Goal: Task Accomplishment & Management: Complete application form

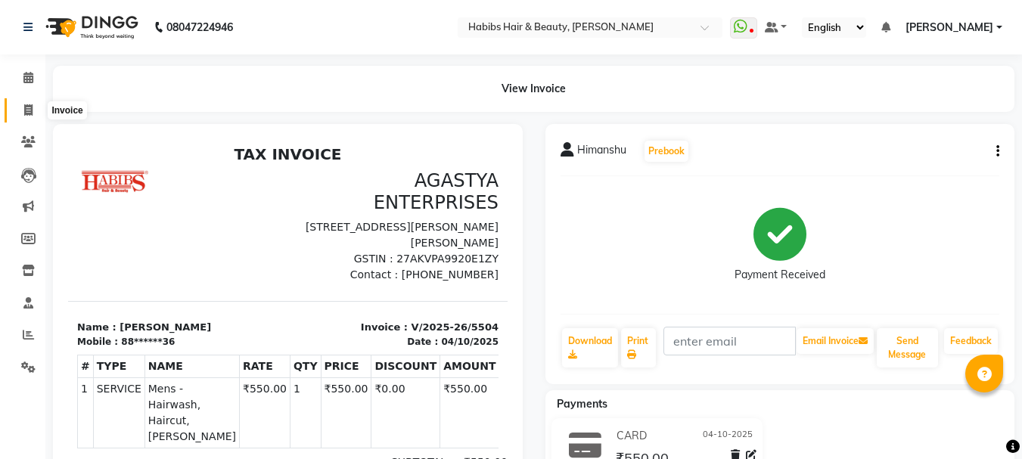
click at [35, 108] on span at bounding box center [28, 110] width 26 height 17
select select "service"
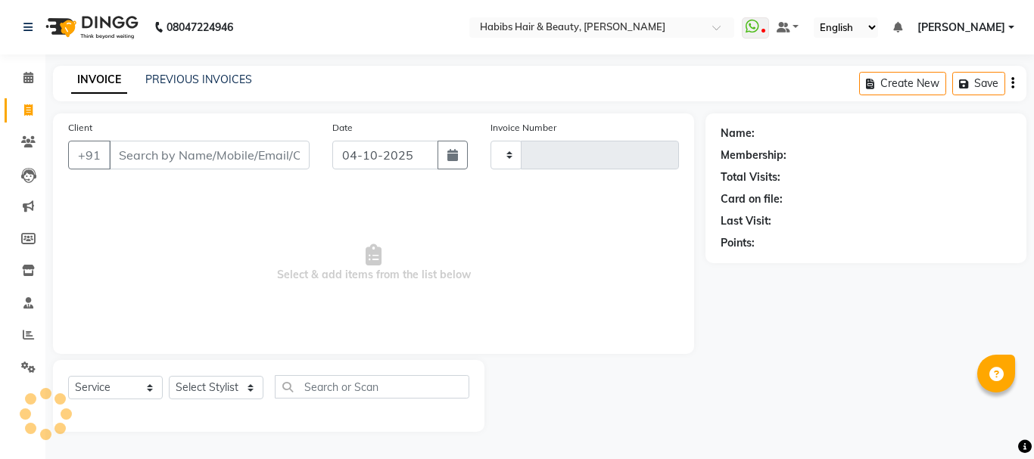
type input "5505"
select select "3712"
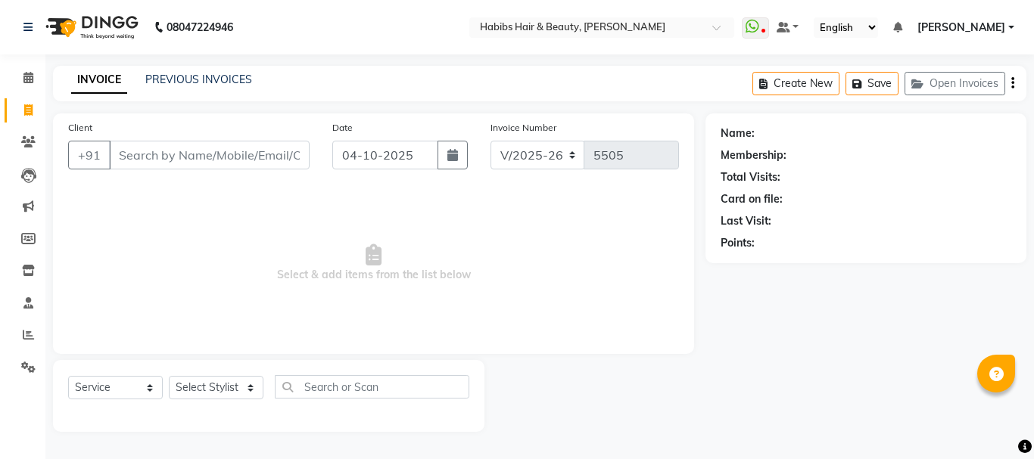
click at [162, 146] on input "Client" at bounding box center [209, 155] width 201 height 29
click at [177, 151] on input "Client" at bounding box center [209, 155] width 201 height 29
click at [180, 151] on input "Client" at bounding box center [209, 155] width 201 height 29
click at [925, 92] on button "Open Invoices" at bounding box center [954, 83] width 101 height 23
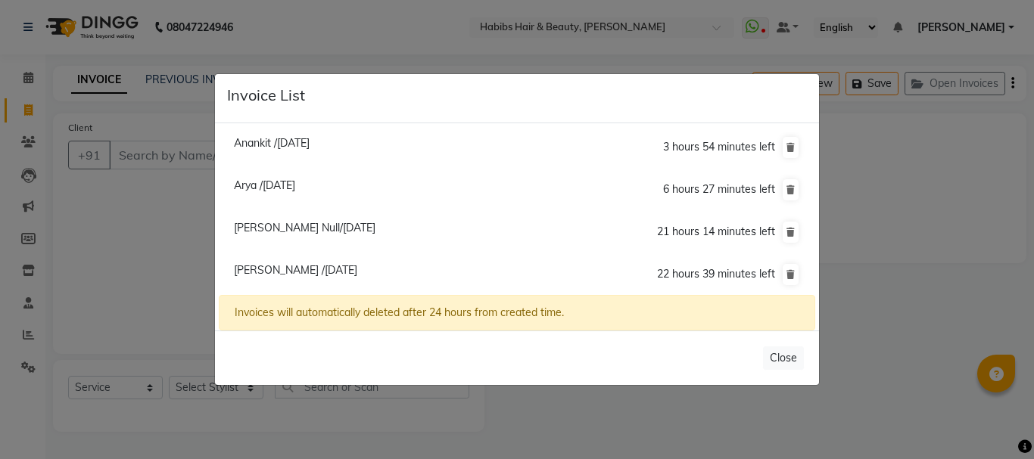
click at [263, 268] on span "[PERSON_NAME] /[DATE]" at bounding box center [295, 270] width 123 height 14
type input "98******80"
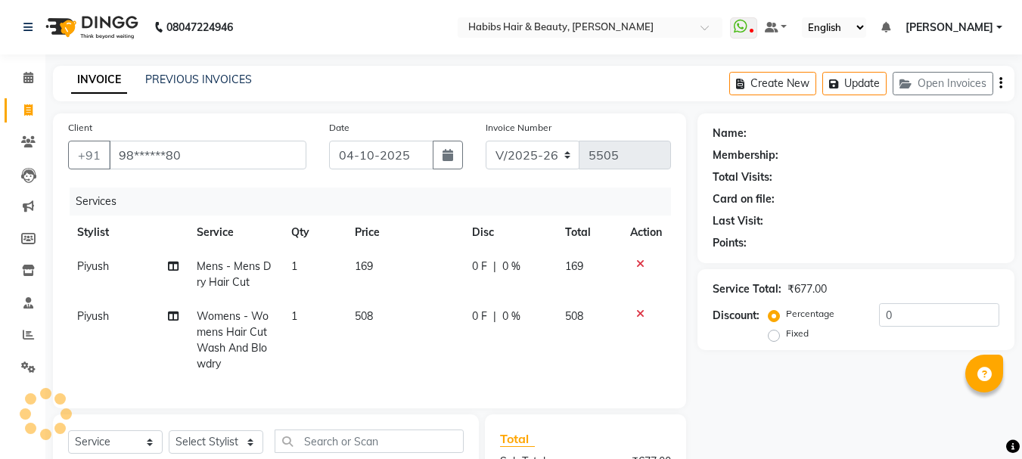
click at [365, 266] on span "169" at bounding box center [364, 267] width 18 height 14
click at [365, 266] on td "169" at bounding box center [404, 275] width 117 height 50
select select "91170"
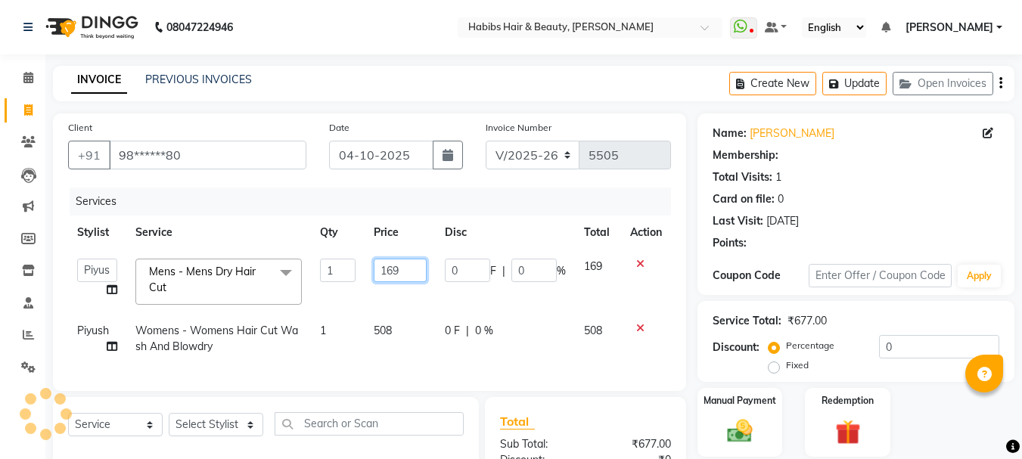
click at [384, 271] on input "169" at bounding box center [400, 270] width 52 height 23
type input "350"
click at [381, 319] on td "508" at bounding box center [400, 339] width 70 height 50
select select "91170"
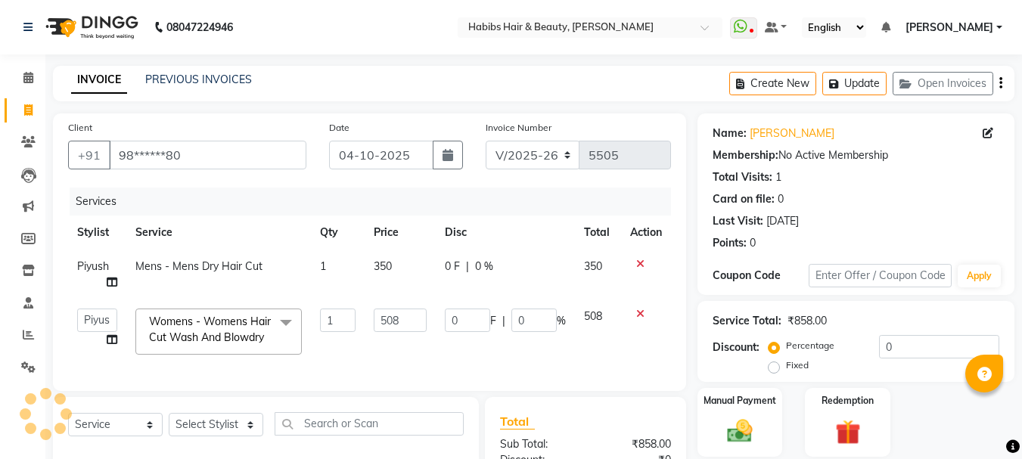
click at [381, 319] on input "508" at bounding box center [400, 320] width 52 height 23
type input "750"
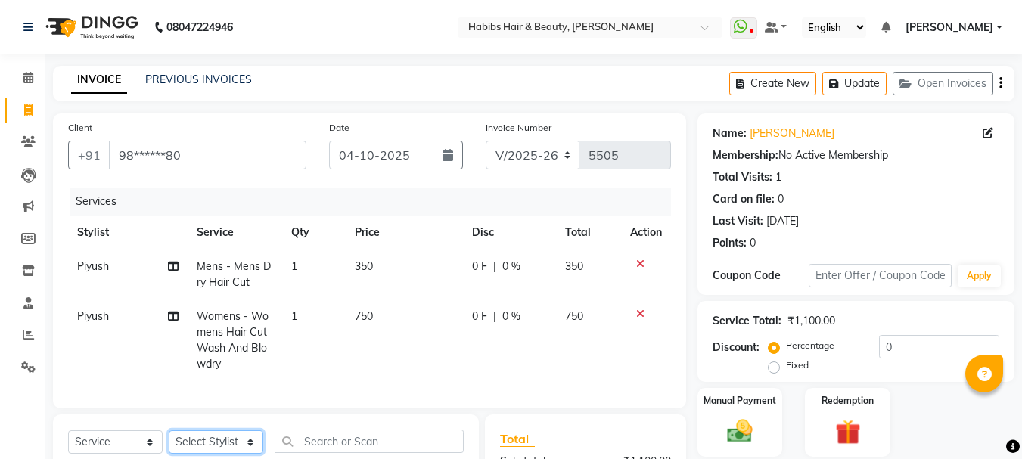
click at [226, 437] on select "Select Stylist Admin Akshay [PERSON_NAME] [PERSON_NAME] Pallavi [PERSON_NAME] […" at bounding box center [216, 442] width 95 height 23
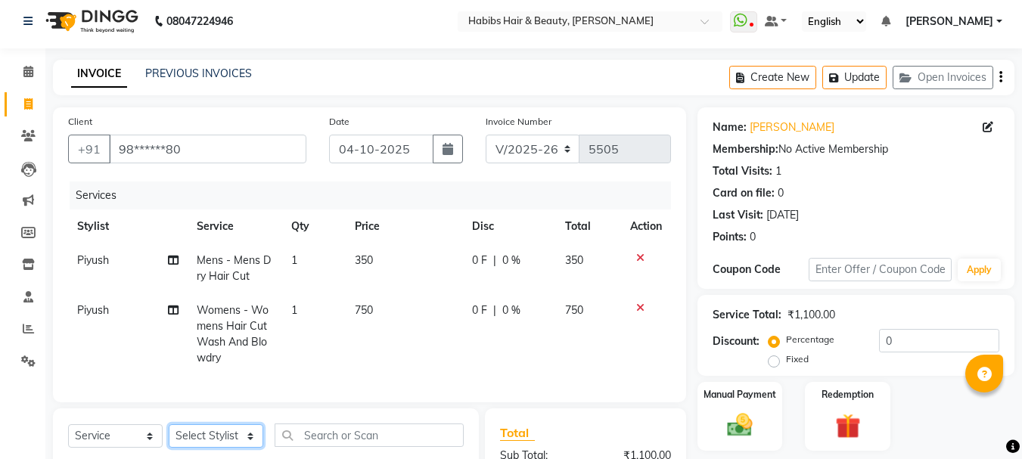
select select "23452"
click at [169, 436] on select "Select Stylist Admin Akshay [PERSON_NAME] [PERSON_NAME] Pallavi [PERSON_NAME] […" at bounding box center [216, 436] width 95 height 23
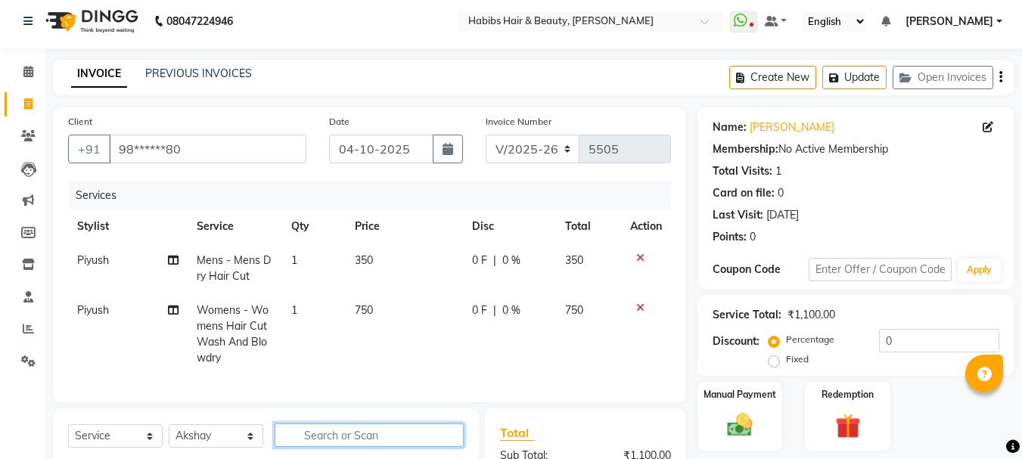
click at [359, 446] on input "text" at bounding box center [369, 435] width 189 height 23
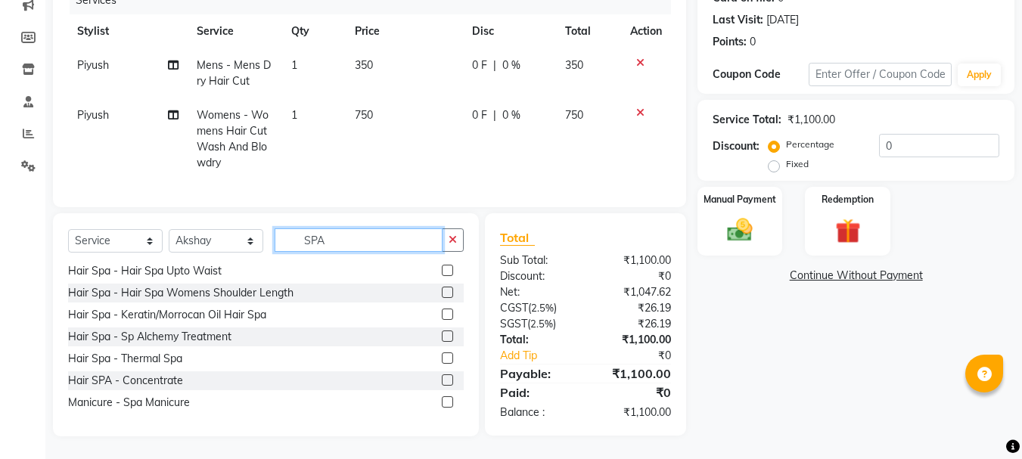
scroll to position [0, 0]
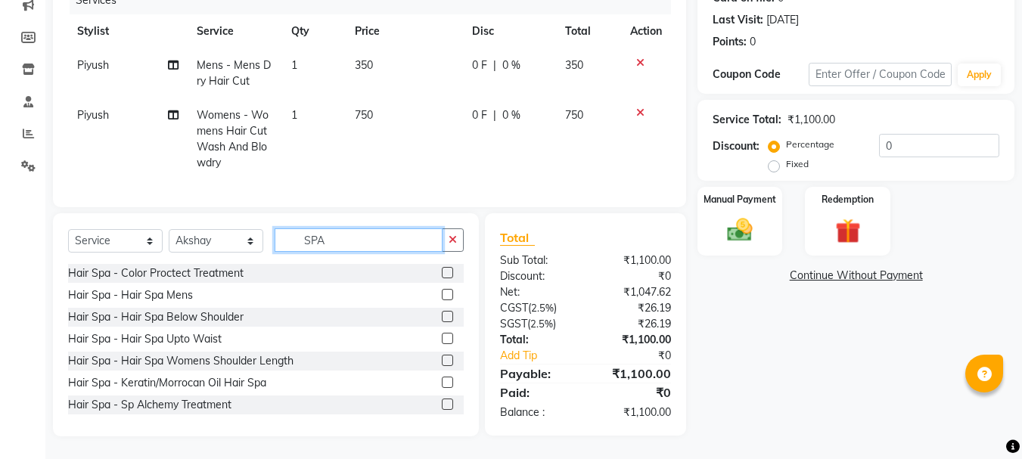
type input "SPA"
click at [442, 382] on label at bounding box center [447, 382] width 11 height 11
click at [442, 382] on input "checkbox" at bounding box center [447, 383] width 10 height 10
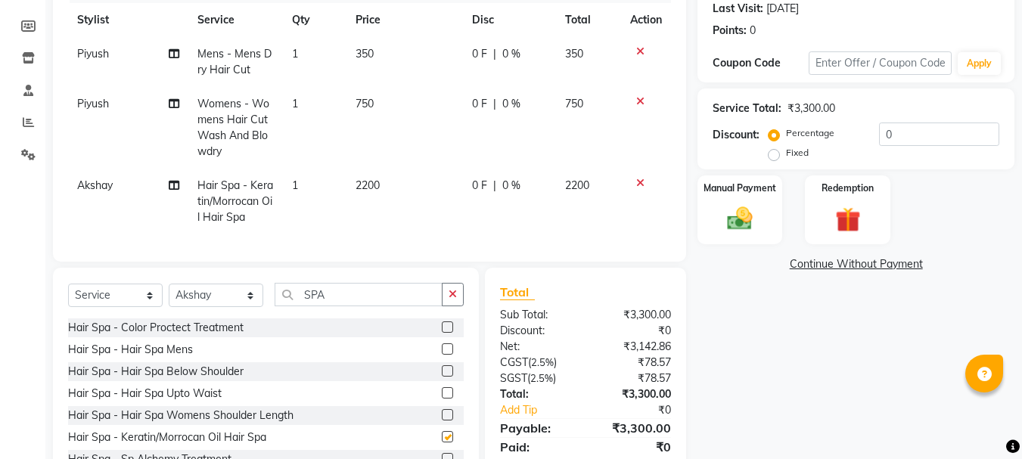
checkbox input "false"
click at [368, 196] on td "2200" at bounding box center [405, 202] width 117 height 66
select select "23452"
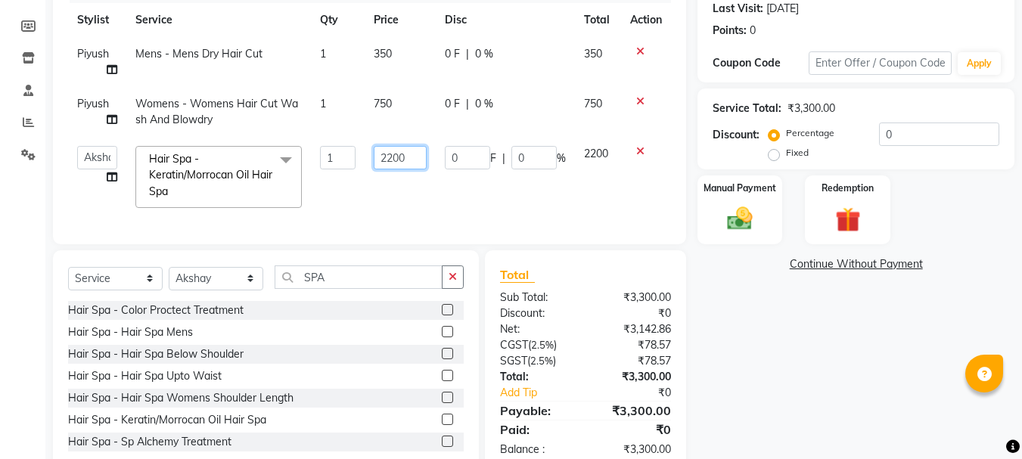
drag, startPoint x: 368, startPoint y: 196, endPoint x: 395, endPoint y: 164, distance: 41.9
click at [395, 164] on td "2200" at bounding box center [400, 177] width 70 height 80
click at [395, 164] on input "2200" at bounding box center [400, 157] width 52 height 23
type input "2500"
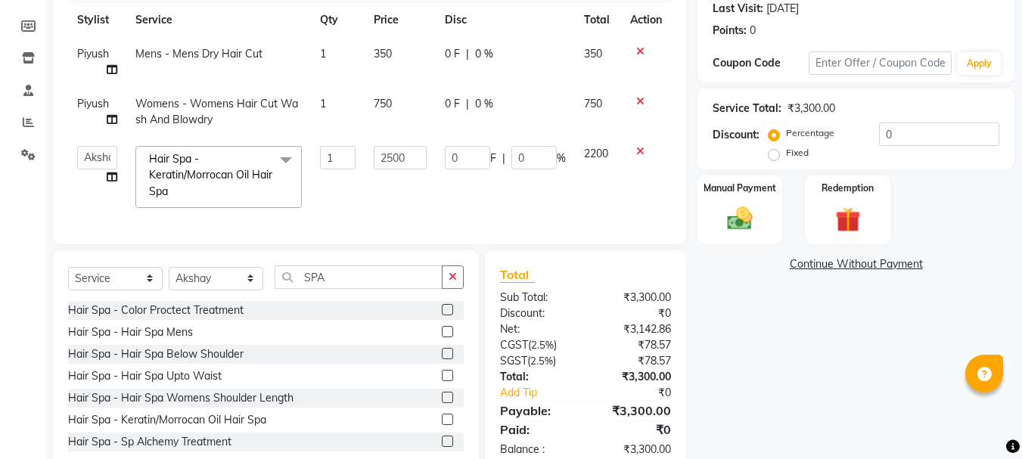
click at [415, 114] on td "750" at bounding box center [400, 112] width 70 height 50
select select "91170"
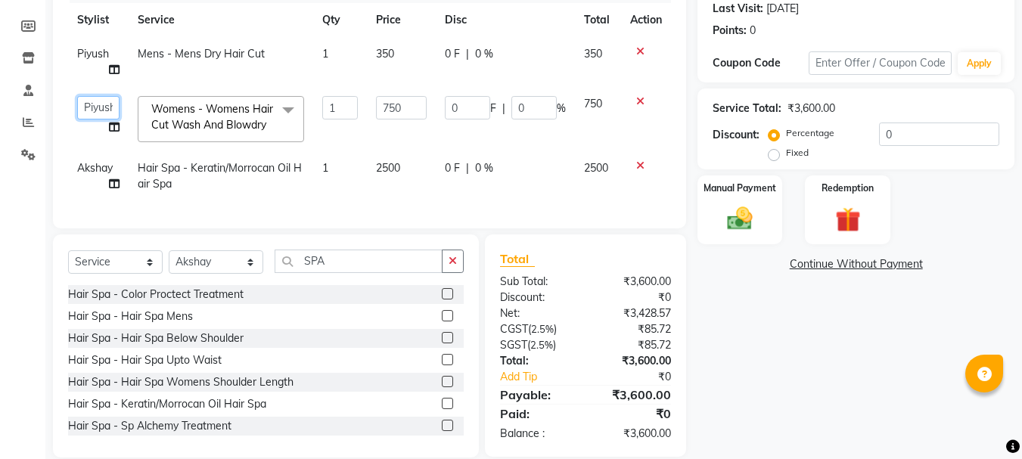
click at [106, 102] on select "[PERSON_NAME] [PERSON_NAME] [PERSON_NAME] Pallavi [PERSON_NAME] [PERSON_NAME][D…" at bounding box center [98, 107] width 42 height 23
select select "23452"
click at [747, 218] on img at bounding box center [740, 219] width 42 height 30
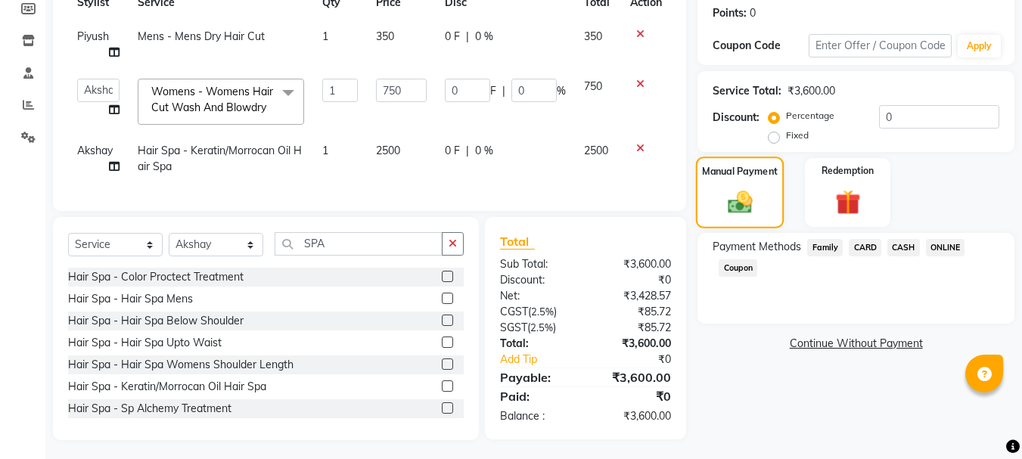
scroll to position [245, 0]
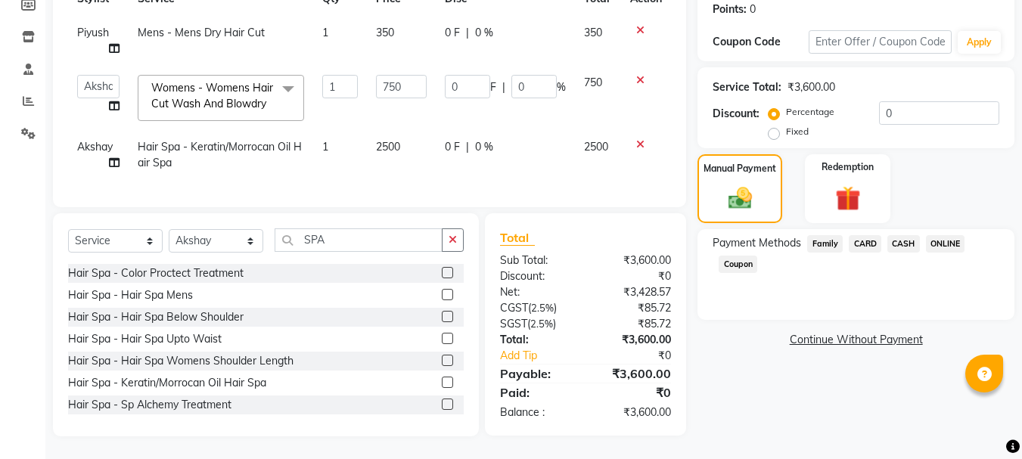
click at [942, 235] on span "ONLINE" at bounding box center [945, 243] width 39 height 17
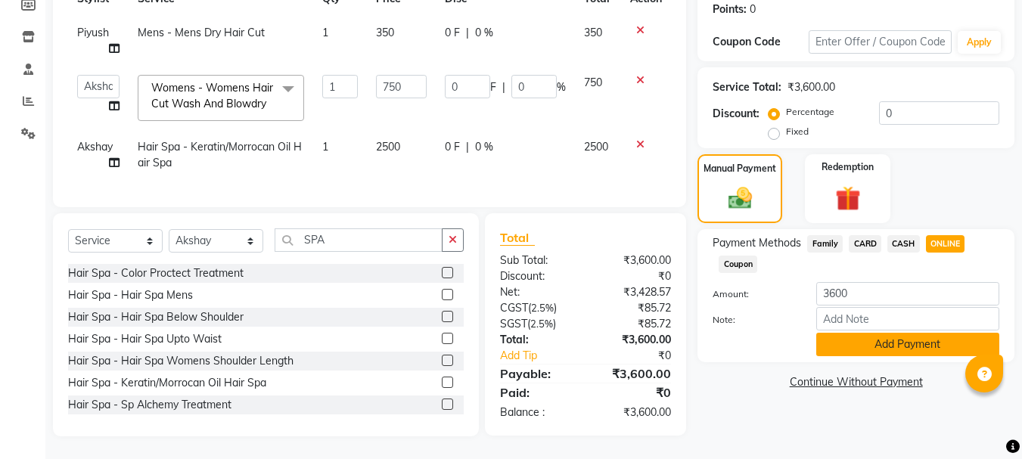
click at [911, 333] on button "Add Payment" at bounding box center [908, 344] width 183 height 23
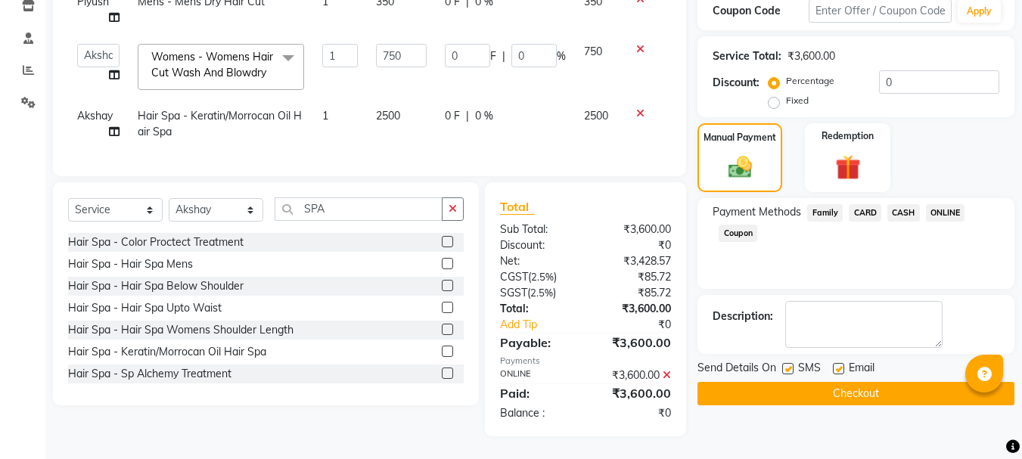
scroll to position [276, 0]
click at [858, 384] on button "Checkout" at bounding box center [856, 393] width 317 height 23
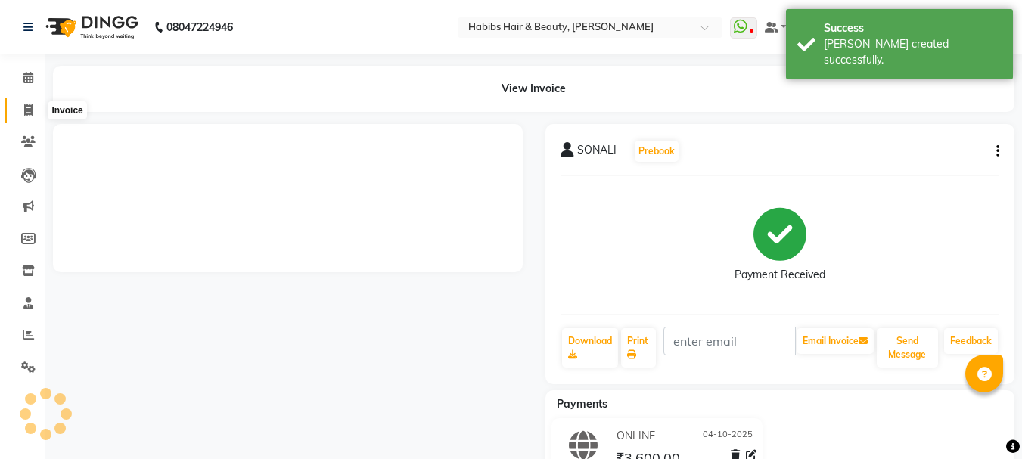
click at [26, 108] on icon at bounding box center [28, 109] width 8 height 11
select select "service"
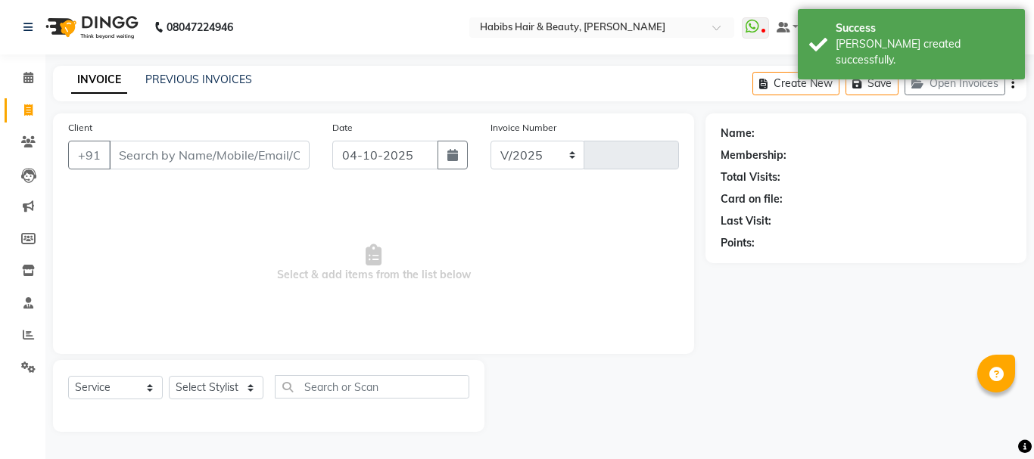
select select "3712"
type input "5506"
click at [212, 387] on select "Select Stylist Admin Akshay [PERSON_NAME] [PERSON_NAME] Pallavi [PERSON_NAME] […" at bounding box center [216, 387] width 95 height 23
select select "53779"
click at [169, 376] on select "Select Stylist Admin Akshay [PERSON_NAME] [PERSON_NAME] Pallavi [PERSON_NAME] […" at bounding box center [216, 387] width 95 height 23
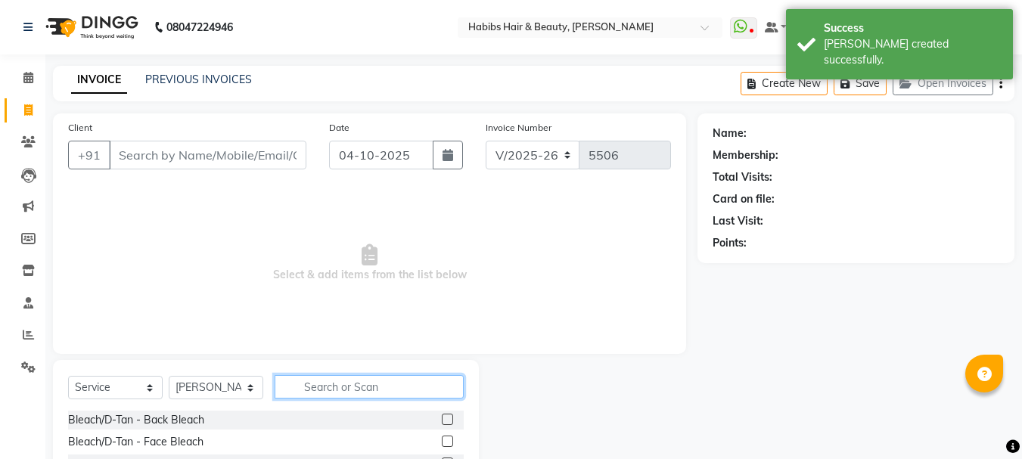
click at [310, 388] on input "text" at bounding box center [369, 386] width 189 height 23
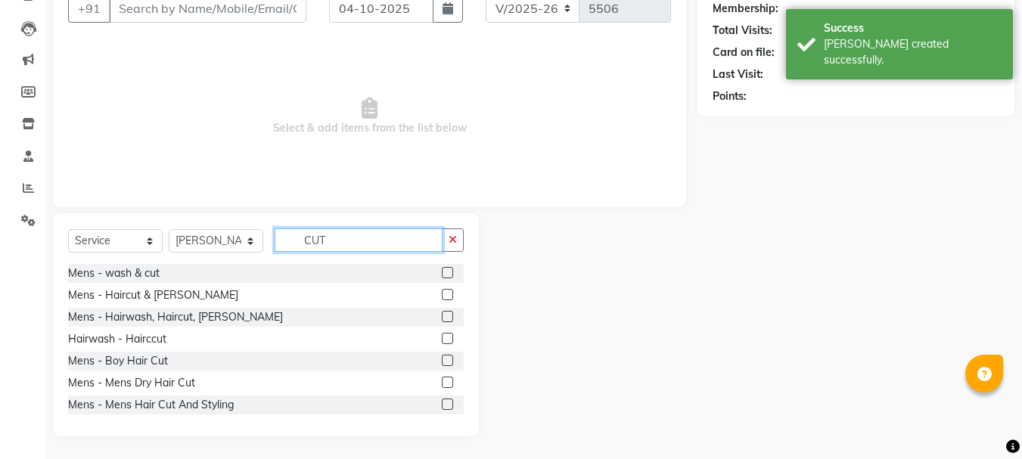
type input "CUT"
click at [442, 387] on label at bounding box center [447, 382] width 11 height 11
click at [442, 387] on input "checkbox" at bounding box center [447, 383] width 10 height 10
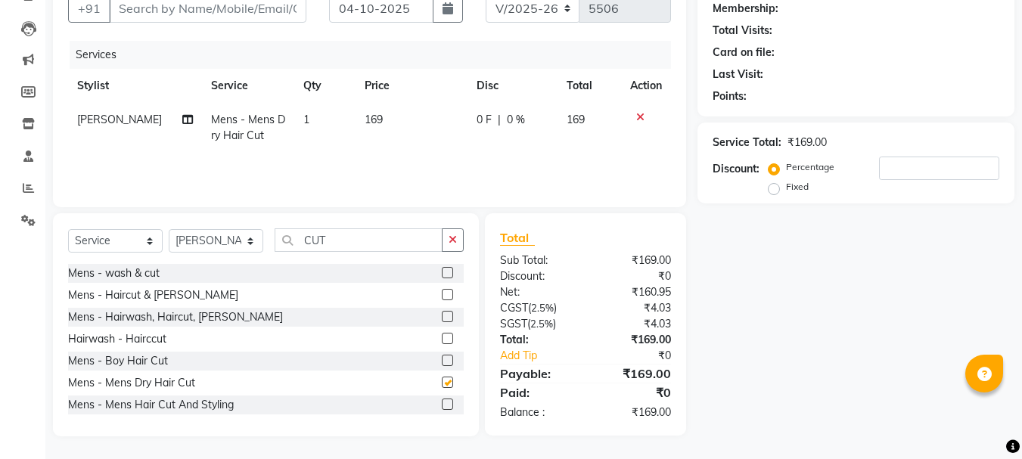
checkbox input "false"
click at [307, 247] on input "CUT" at bounding box center [359, 240] width 168 height 23
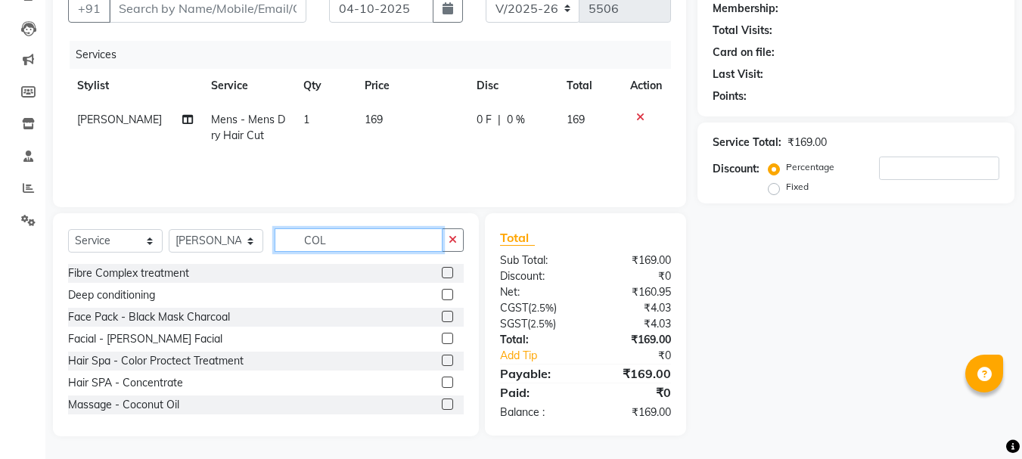
scroll to position [146, 0]
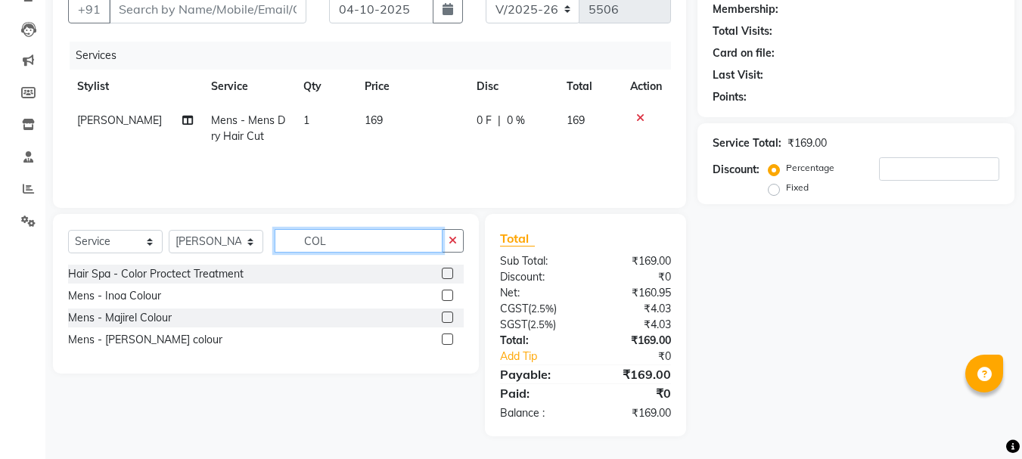
type input "COL"
click at [445, 295] on label at bounding box center [447, 295] width 11 height 11
click at [445, 295] on input "checkbox" at bounding box center [447, 296] width 10 height 10
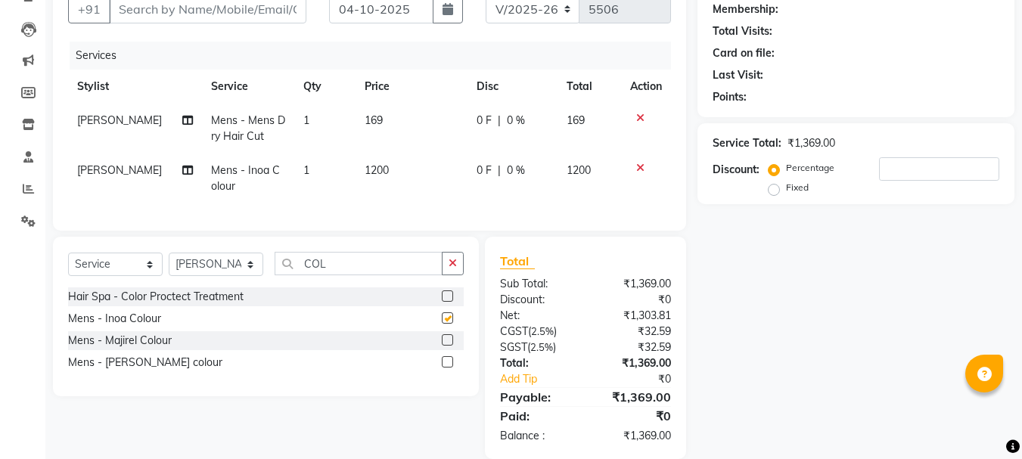
checkbox input "false"
click at [369, 156] on td "1200" at bounding box center [412, 179] width 112 height 50
click at [356, 156] on td "1" at bounding box center [324, 179] width 61 height 50
select select "53779"
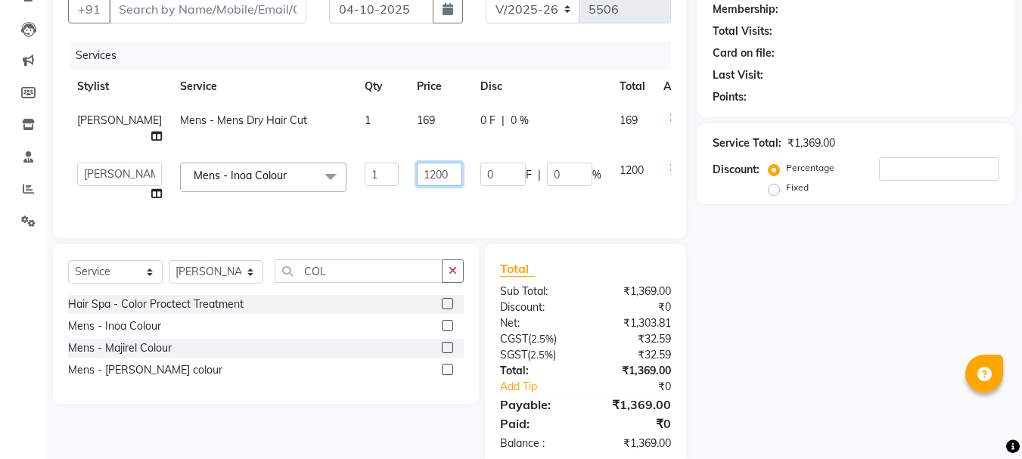
click at [417, 169] on input "1200" at bounding box center [439, 174] width 45 height 23
type input "1440"
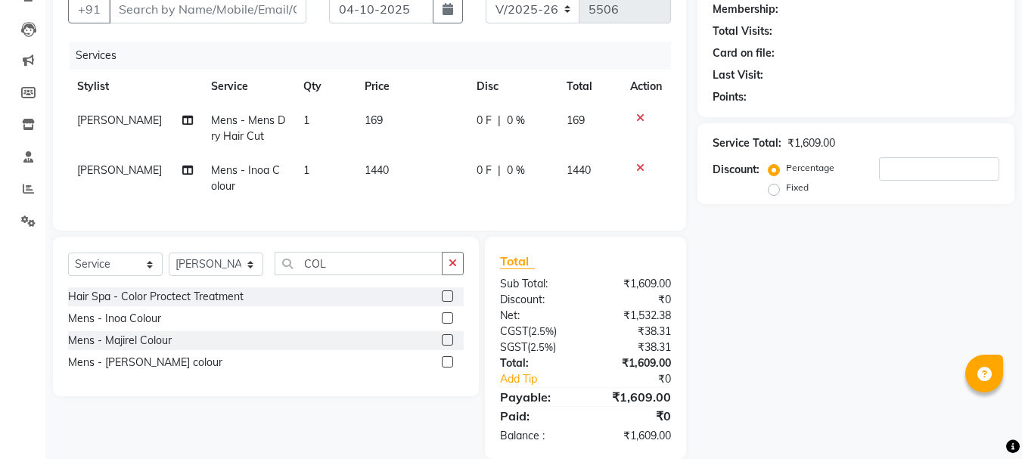
click at [397, 129] on td "169" at bounding box center [412, 129] width 112 height 50
select select "53779"
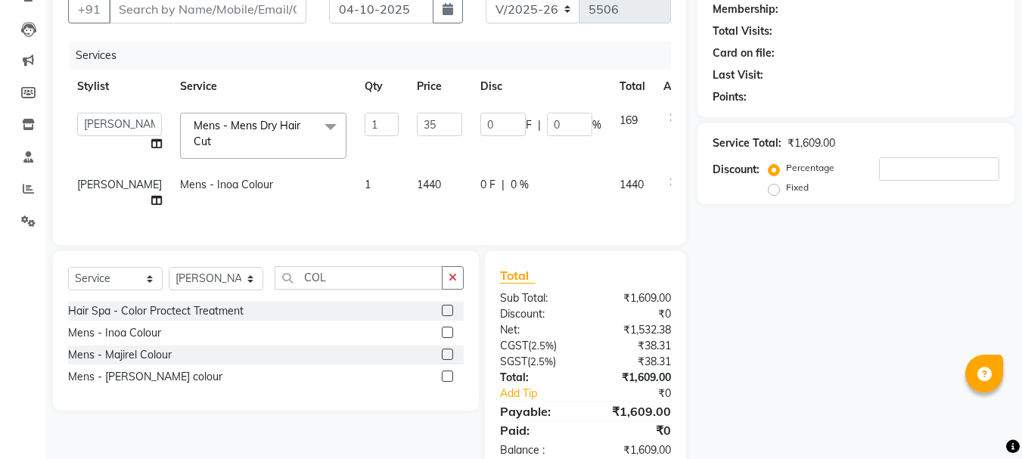
type input "350"
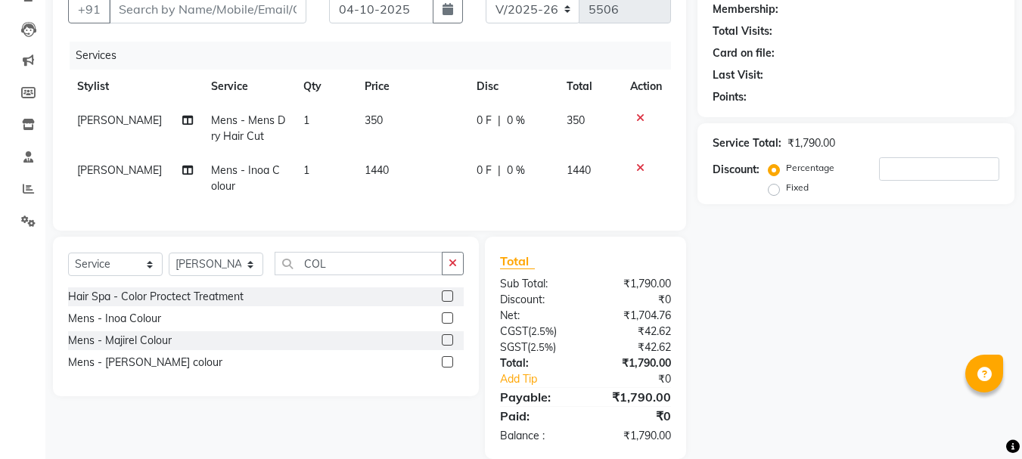
click at [344, 158] on tbody "[PERSON_NAME] Mens - Mens Dry Hair Cut 1 350 0 F | 0 % 350 [PERSON_NAME] Mens -…" at bounding box center [369, 154] width 603 height 100
click at [220, 276] on select "Select Stylist Admin Akshay [PERSON_NAME] [PERSON_NAME] Pallavi [PERSON_NAME] […" at bounding box center [216, 264] width 95 height 23
select select "17834"
click at [169, 264] on select "Select Stylist Admin Akshay [PERSON_NAME] [PERSON_NAME] Pallavi [PERSON_NAME] […" at bounding box center [216, 264] width 95 height 23
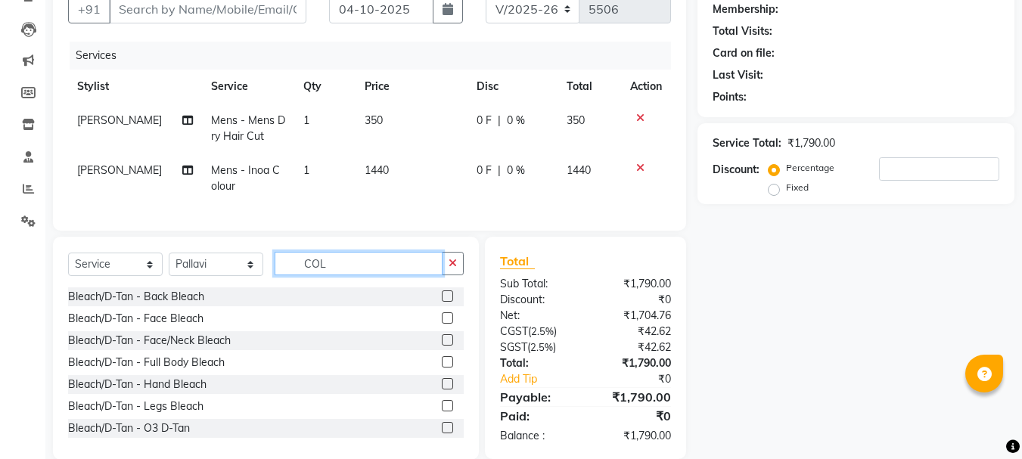
click at [308, 275] on input "COL" at bounding box center [359, 263] width 168 height 23
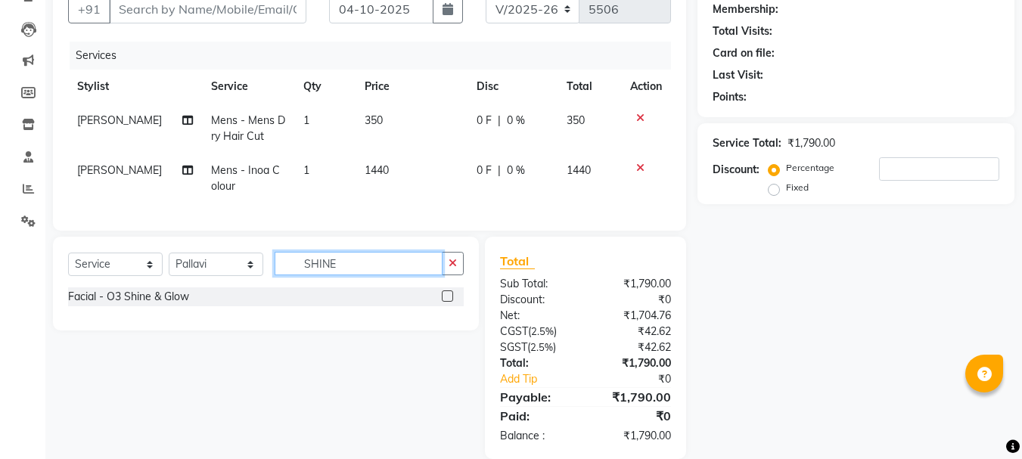
type input "SHINE"
click at [450, 302] on label at bounding box center [447, 296] width 11 height 11
click at [450, 302] on input "checkbox" at bounding box center [447, 297] width 10 height 10
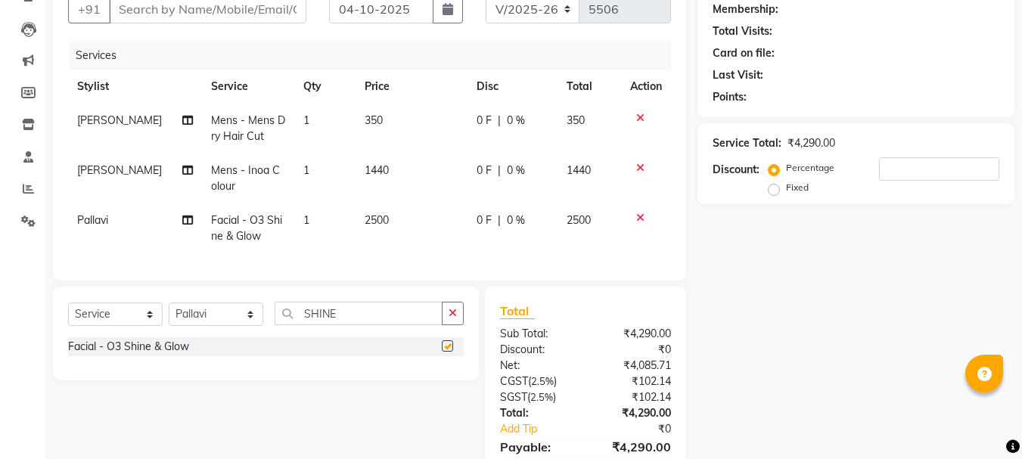
checkbox input "false"
click at [382, 230] on td "2500" at bounding box center [412, 229] width 112 height 50
select select "17834"
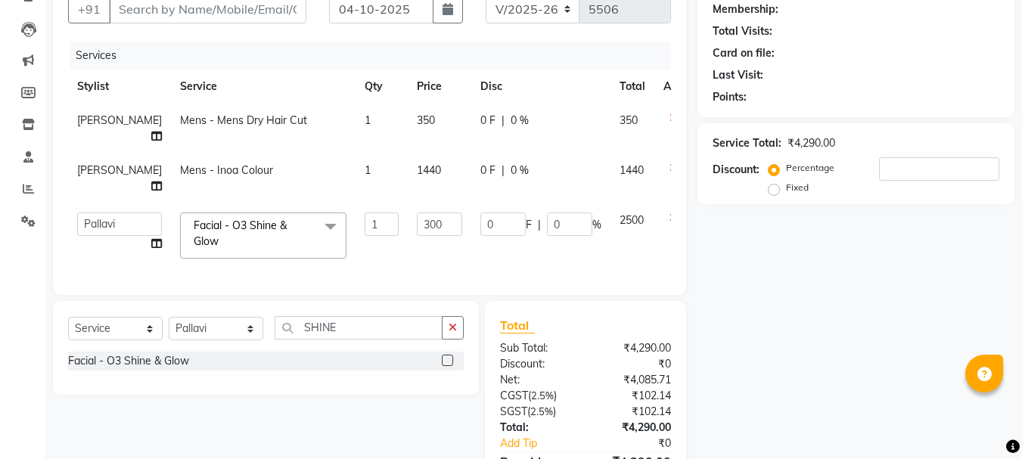
type input "3000"
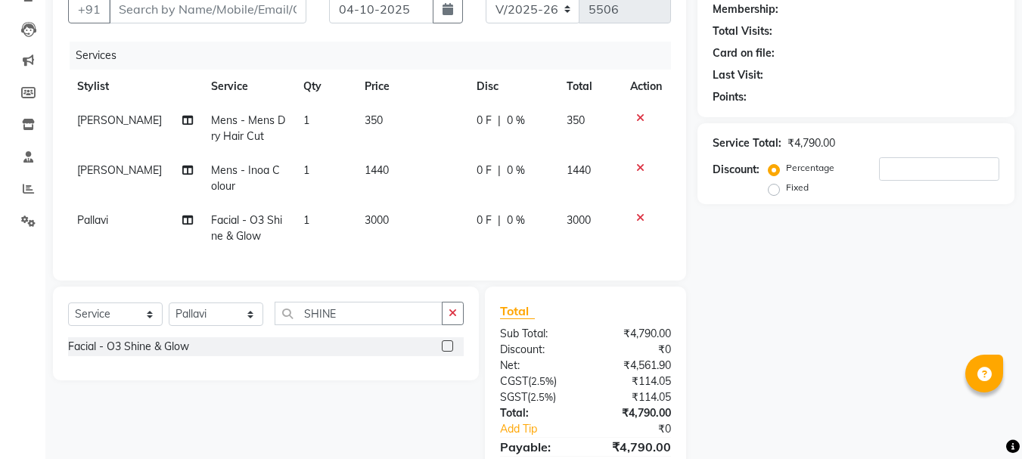
click at [418, 191] on td "1440" at bounding box center [412, 179] width 112 height 50
select select "53779"
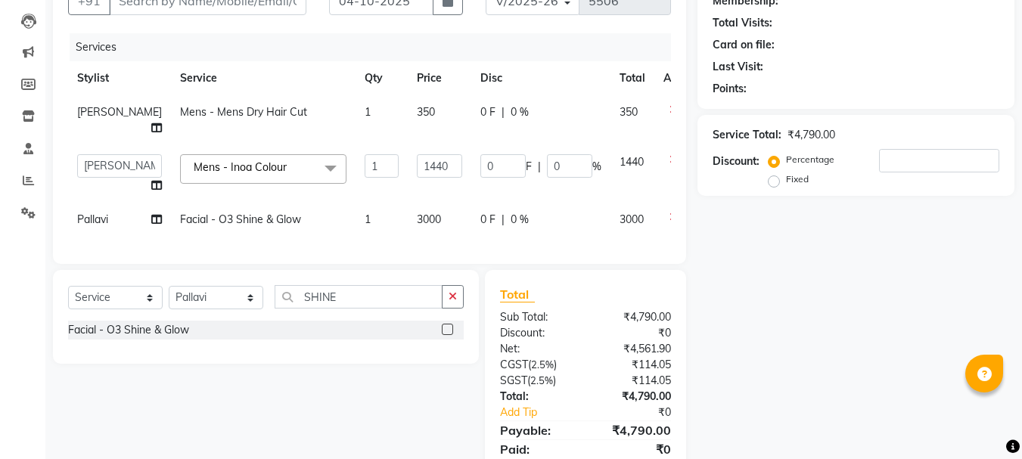
scroll to position [0, 0]
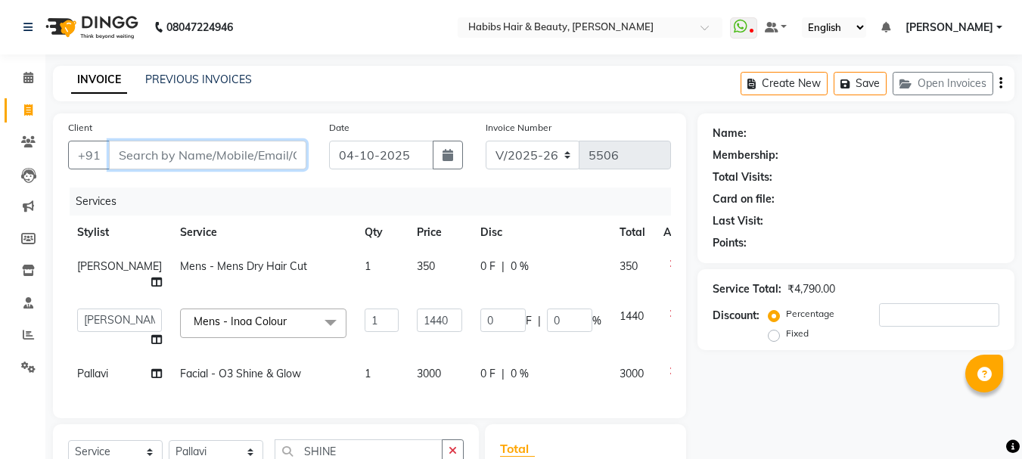
click at [217, 154] on input "Client" at bounding box center [208, 155] width 198 height 29
click at [248, 158] on input "Client" at bounding box center [208, 155] width 198 height 29
type input "9"
type input "0"
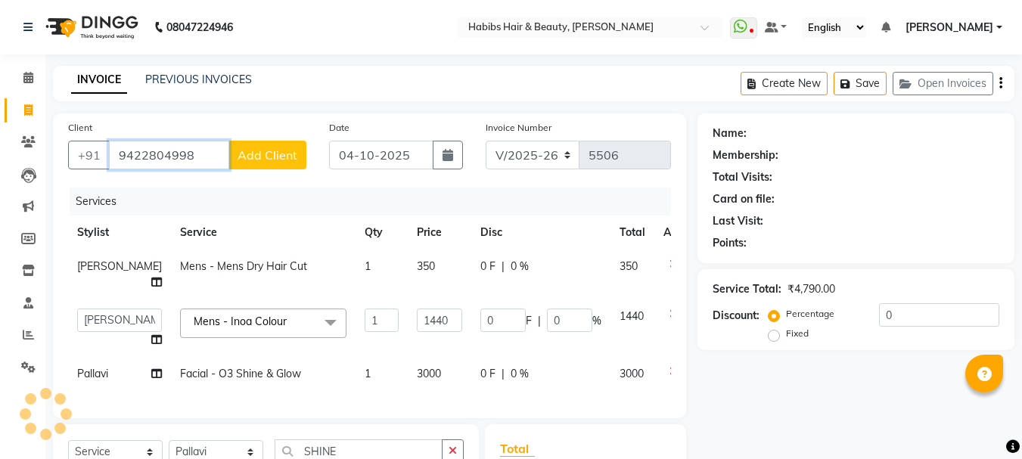
click at [176, 155] on input "9422804998" at bounding box center [169, 155] width 120 height 29
click at [221, 152] on input "9422804998" at bounding box center [169, 155] width 120 height 29
type input "9422804998"
click at [263, 151] on span "Add Client" at bounding box center [268, 155] width 60 height 15
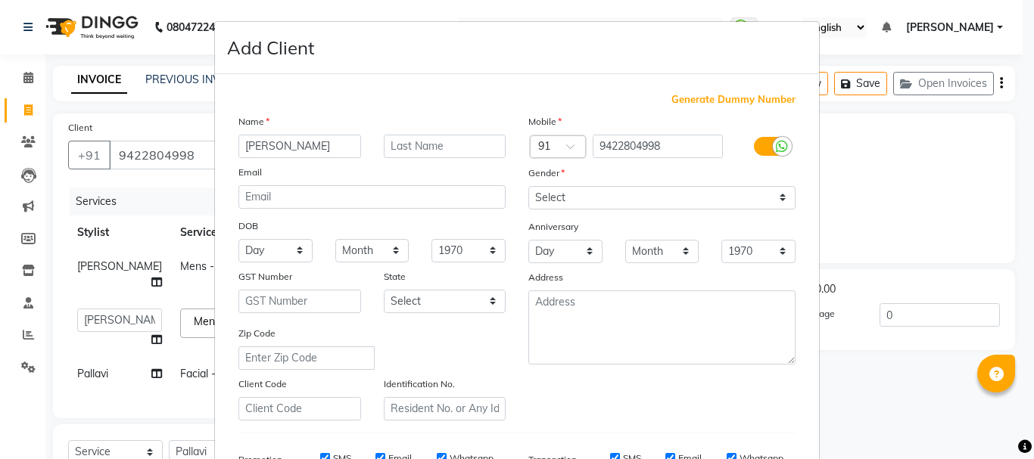
type input "[PERSON_NAME]"
click at [556, 203] on select "Select [DEMOGRAPHIC_DATA] [DEMOGRAPHIC_DATA] Other Prefer Not To Say" at bounding box center [661, 197] width 267 height 23
select select "[DEMOGRAPHIC_DATA]"
click at [528, 186] on select "Select [DEMOGRAPHIC_DATA] [DEMOGRAPHIC_DATA] Other Prefer Not To Say" at bounding box center [661, 197] width 267 height 23
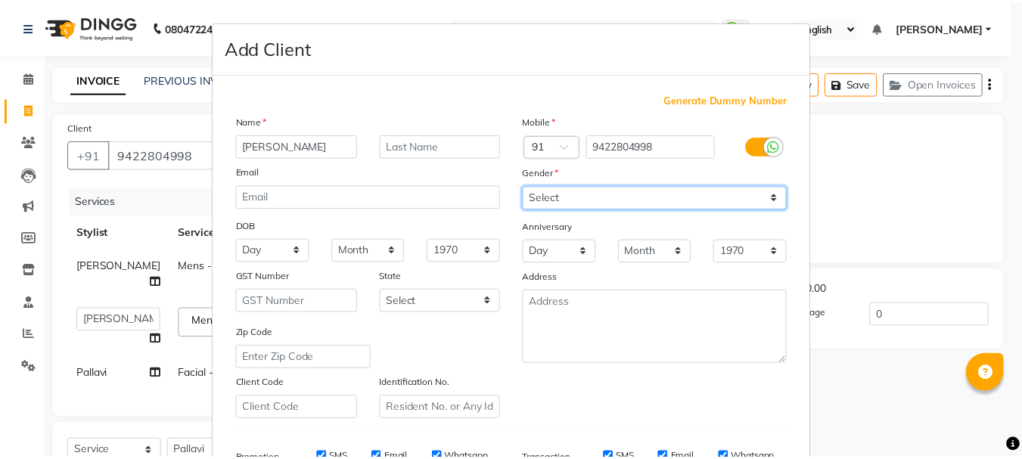
scroll to position [239, 0]
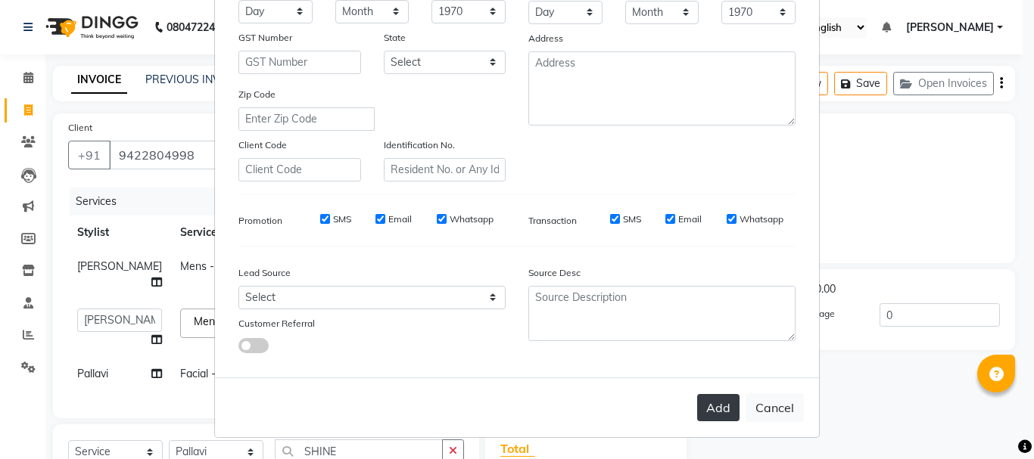
click at [718, 408] on button "Add" at bounding box center [718, 407] width 42 height 27
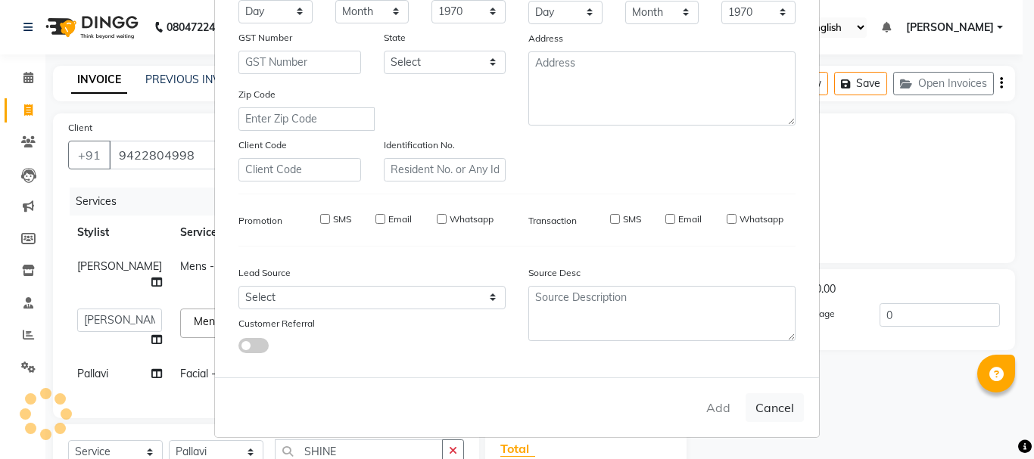
type input "94******98"
select select
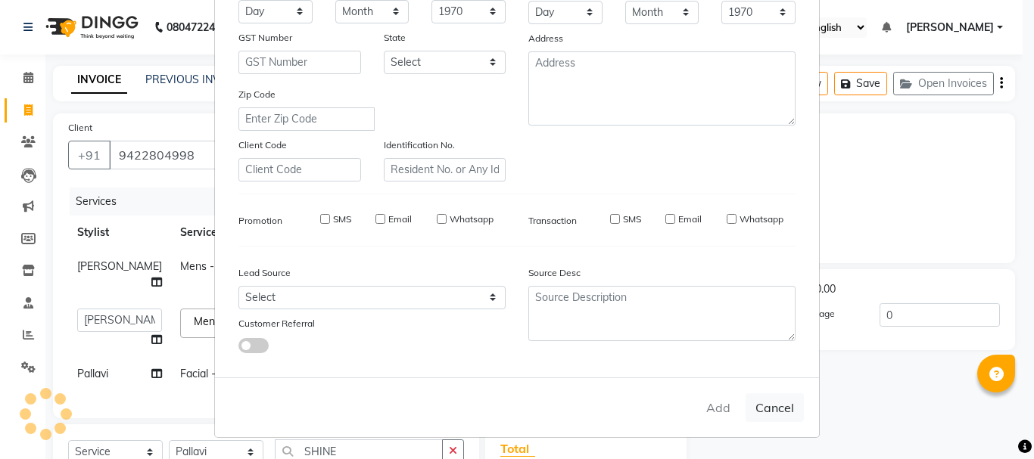
select select
checkbox input "false"
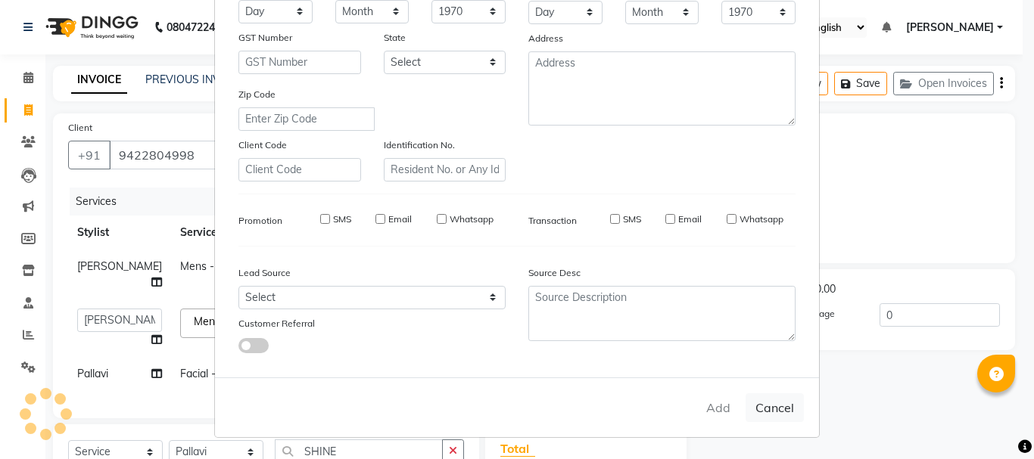
checkbox input "false"
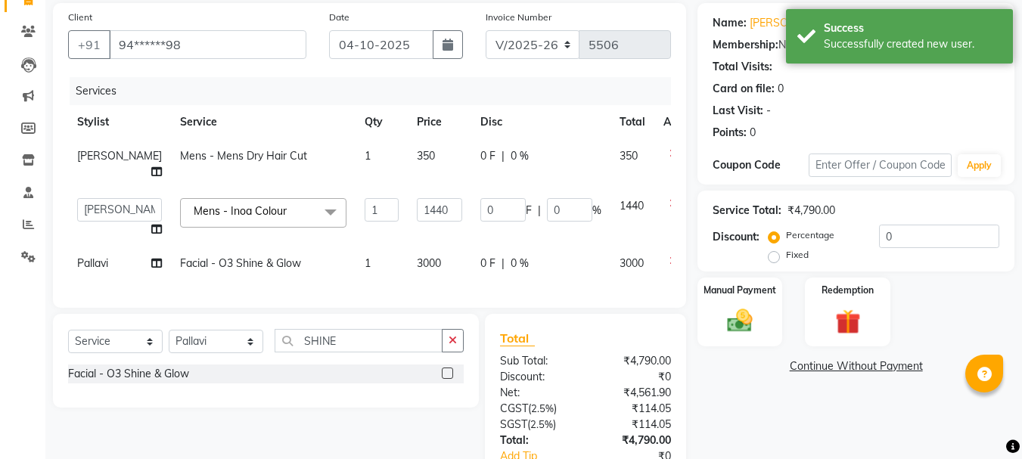
scroll to position [222, 0]
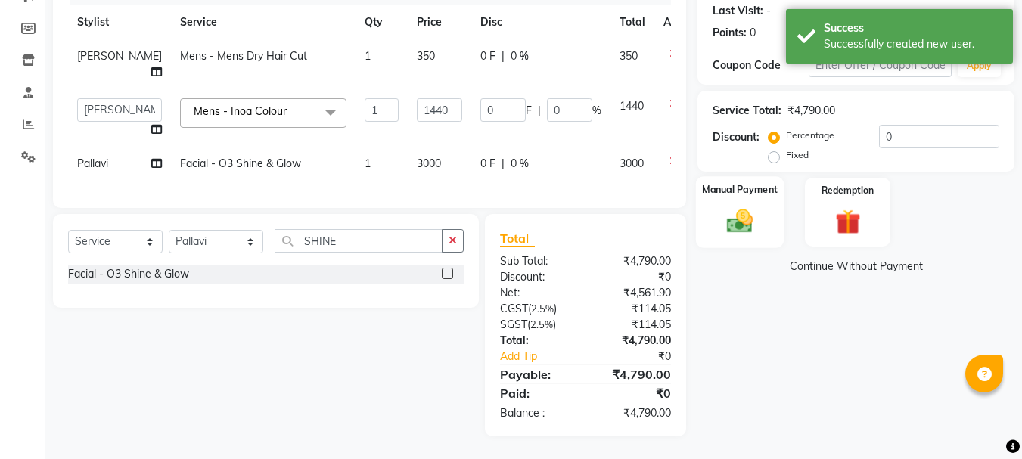
click at [739, 210] on img at bounding box center [740, 221] width 42 height 30
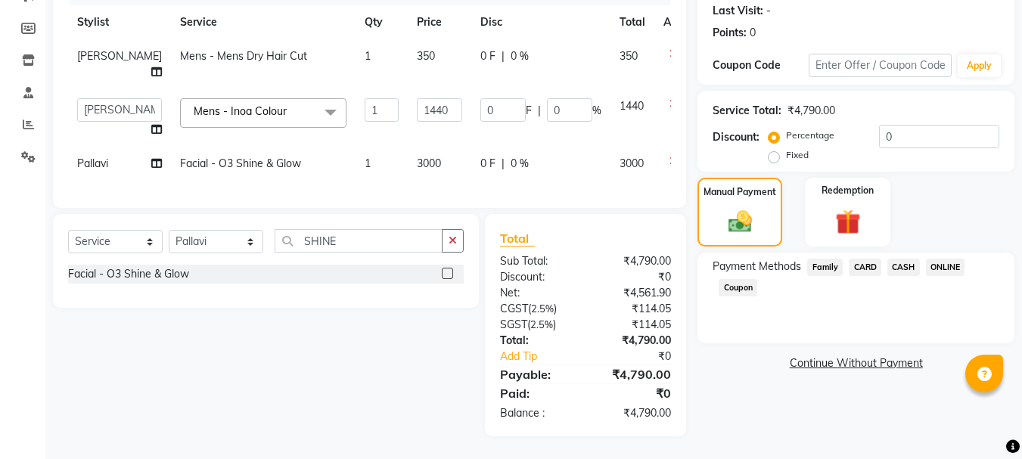
click at [963, 259] on span "ONLINE" at bounding box center [945, 267] width 39 height 17
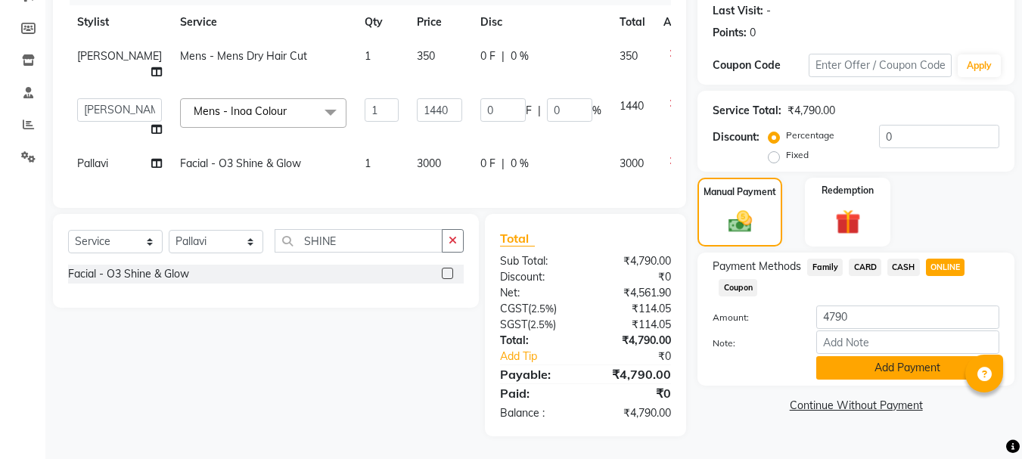
click at [880, 360] on button "Add Payment" at bounding box center [908, 367] width 183 height 23
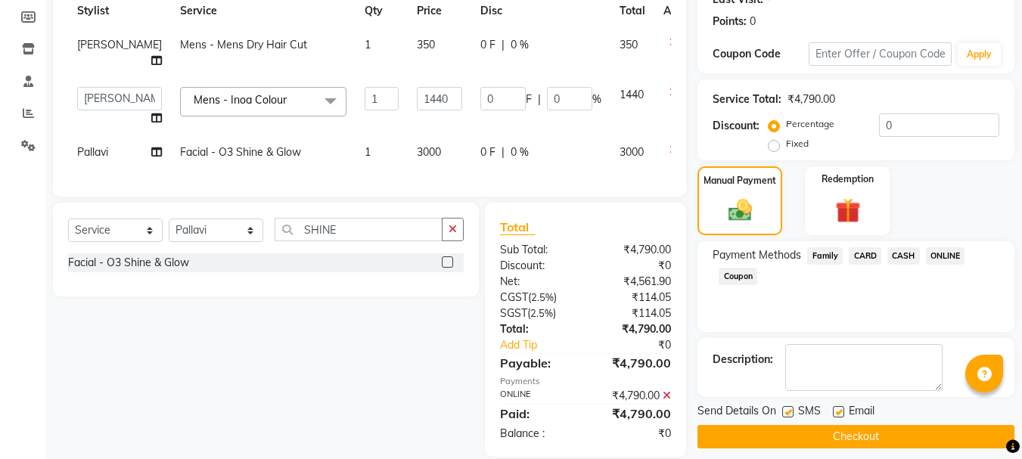
scroll to position [254, 0]
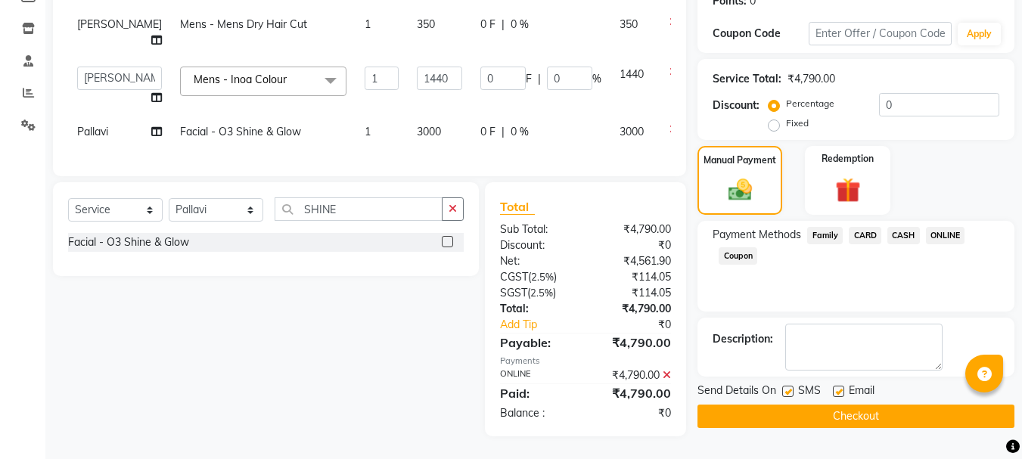
click at [817, 405] on button "Checkout" at bounding box center [856, 416] width 317 height 23
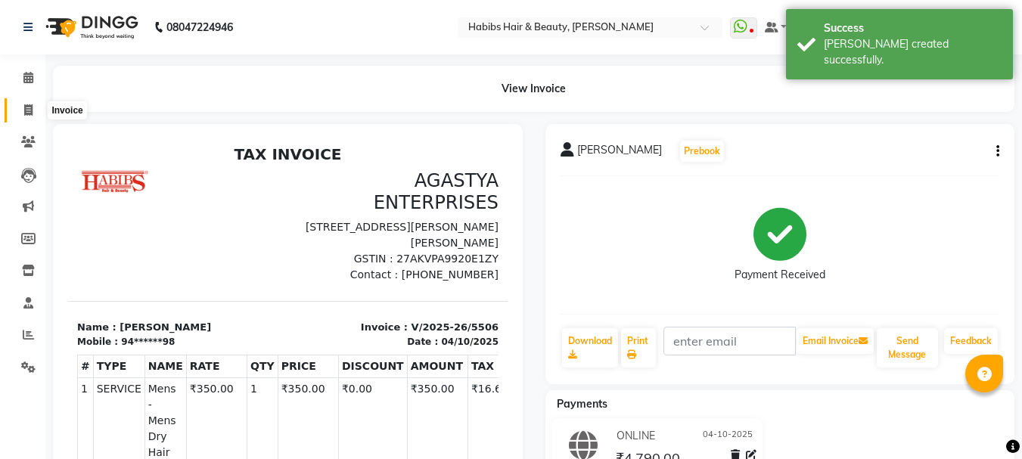
click at [29, 108] on icon at bounding box center [28, 109] width 8 height 11
select select "service"
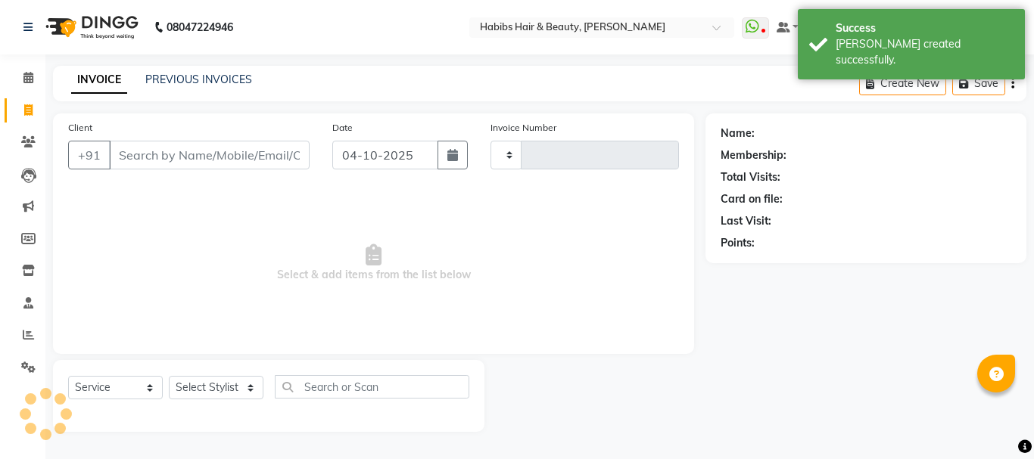
type input "5507"
select select "3712"
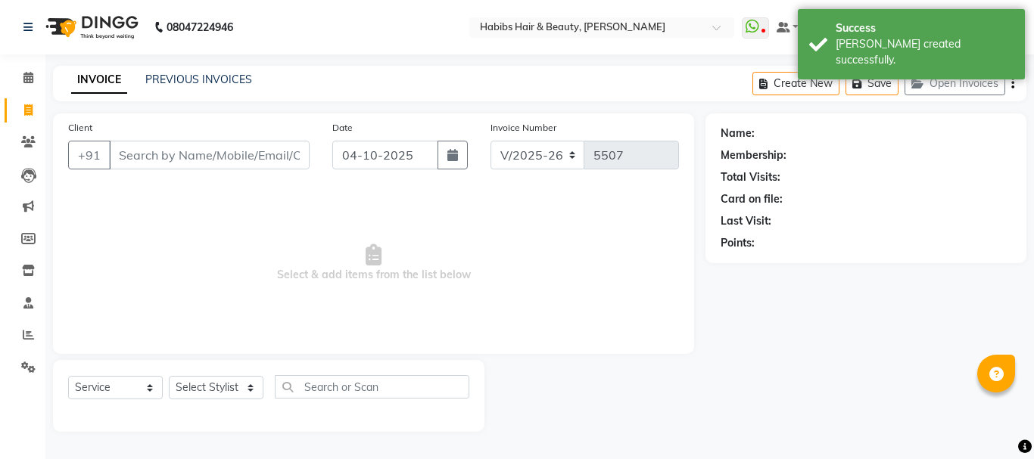
click at [198, 157] on input "Client" at bounding box center [209, 155] width 201 height 29
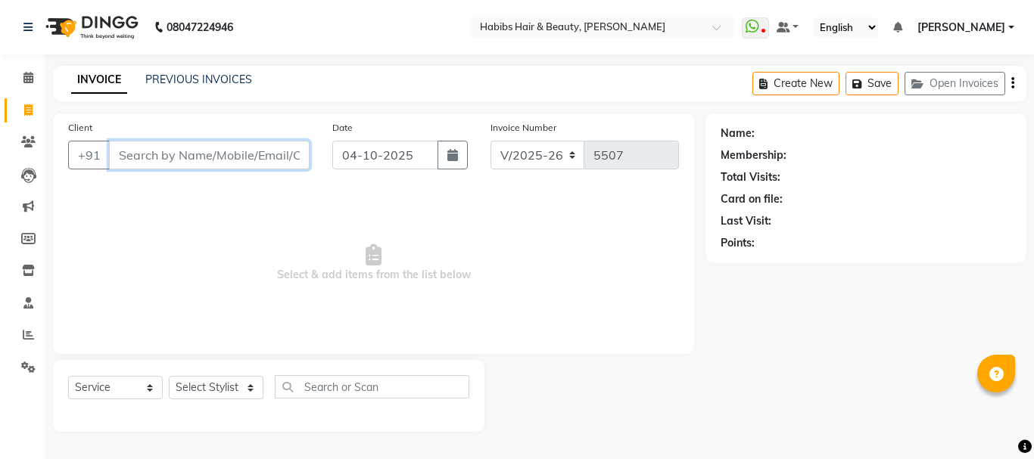
click at [229, 154] on input "Client" at bounding box center [209, 155] width 201 height 29
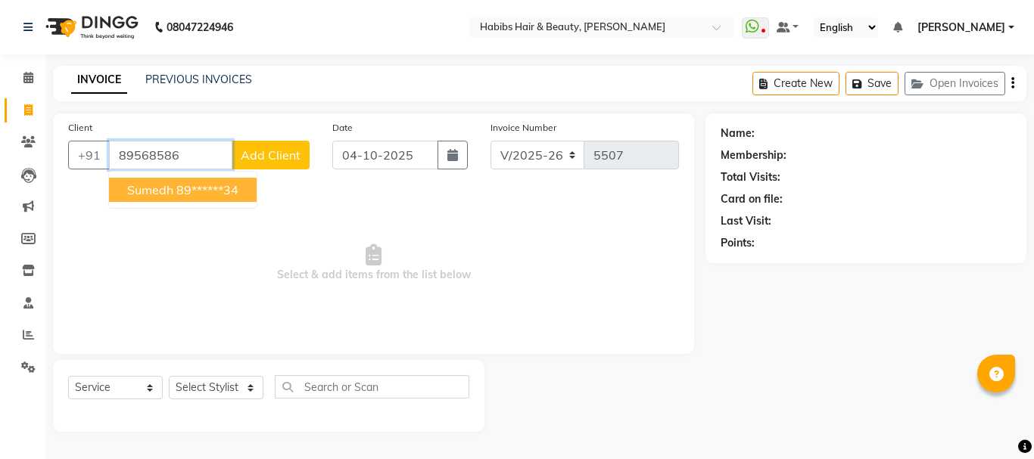
click at [226, 187] on ngb-highlight "89******34" at bounding box center [207, 189] width 62 height 15
type input "89******34"
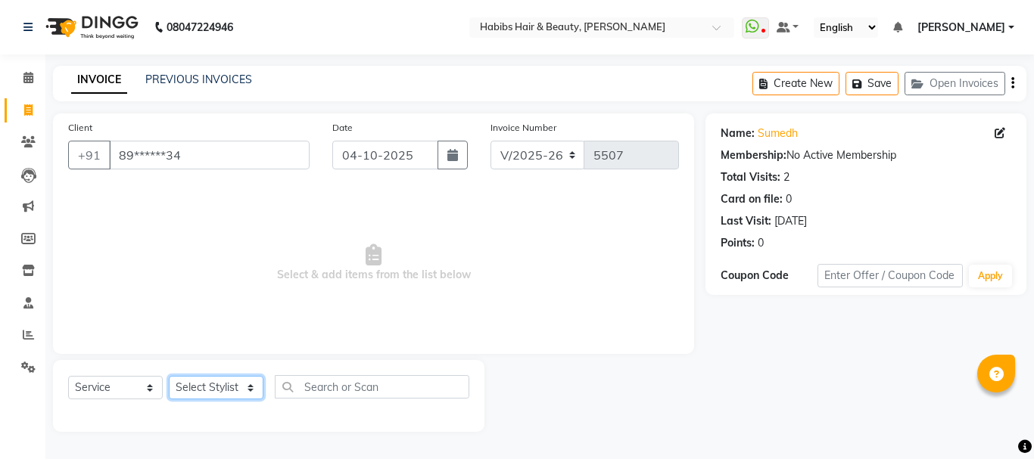
click at [214, 390] on select "Select Stylist Admin Akshay [PERSON_NAME] [PERSON_NAME] Pallavi [PERSON_NAME] […" at bounding box center [216, 387] width 95 height 23
select select "17830"
click at [169, 376] on select "Select Stylist Admin Akshay [PERSON_NAME] [PERSON_NAME] Pallavi [PERSON_NAME] […" at bounding box center [216, 387] width 95 height 23
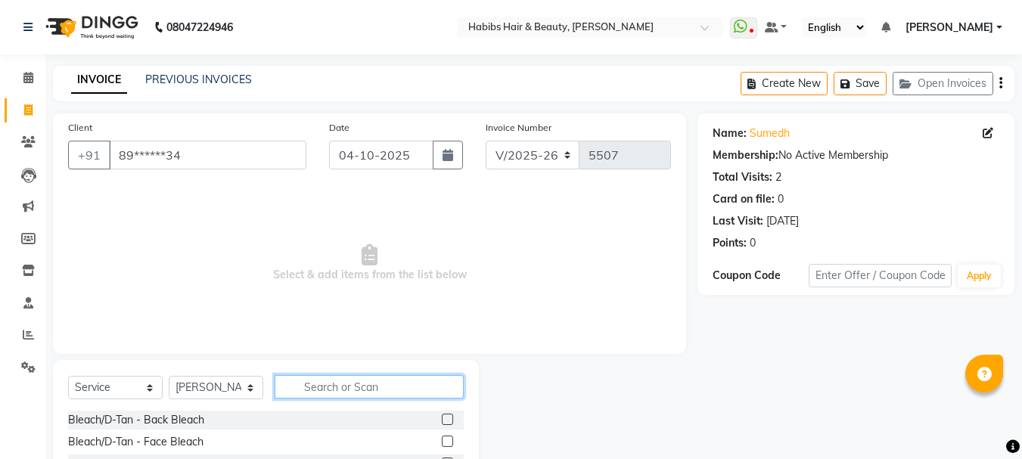
click at [366, 391] on input "text" at bounding box center [369, 386] width 189 height 23
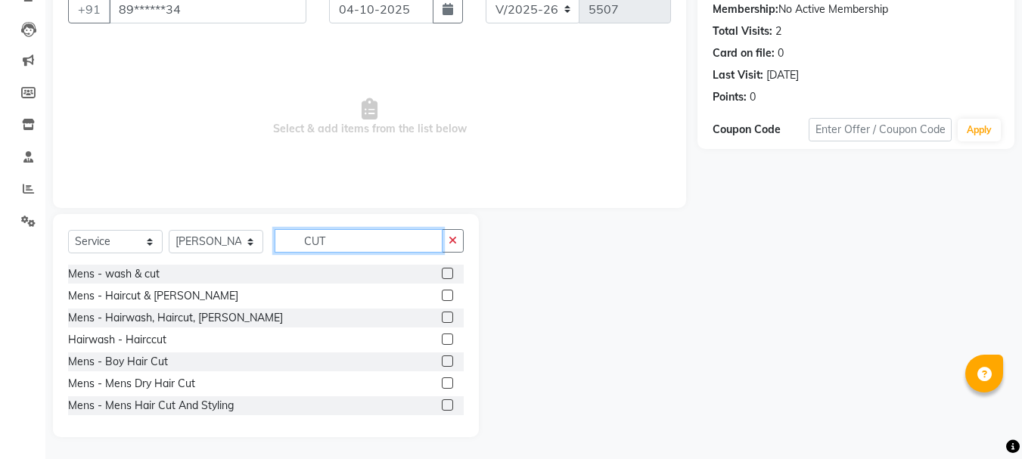
scroll to position [147, 0]
type input "CUT"
click at [442, 384] on label at bounding box center [447, 382] width 11 height 11
click at [442, 384] on input "checkbox" at bounding box center [447, 383] width 10 height 10
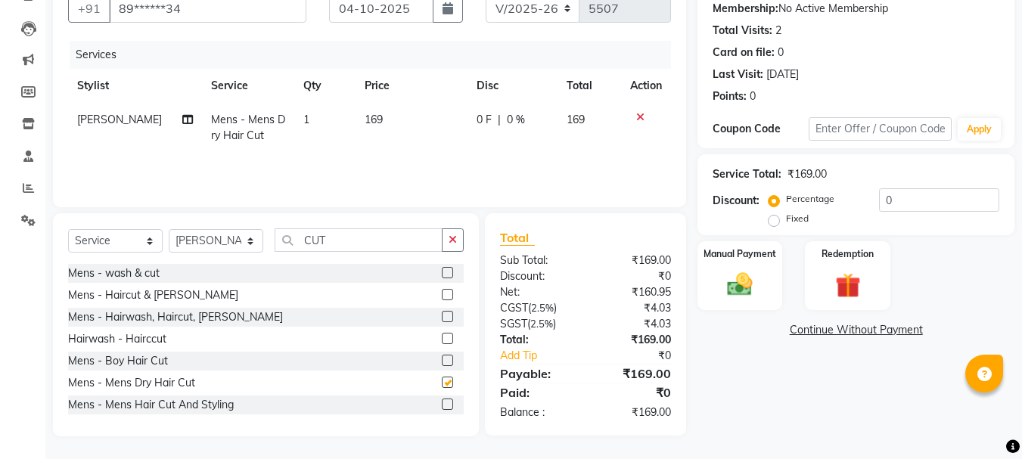
checkbox input "false"
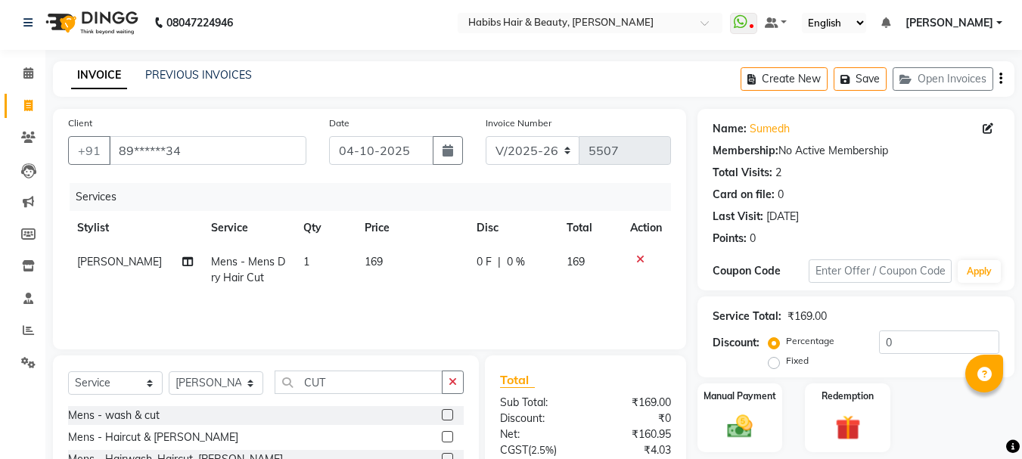
scroll to position [0, 0]
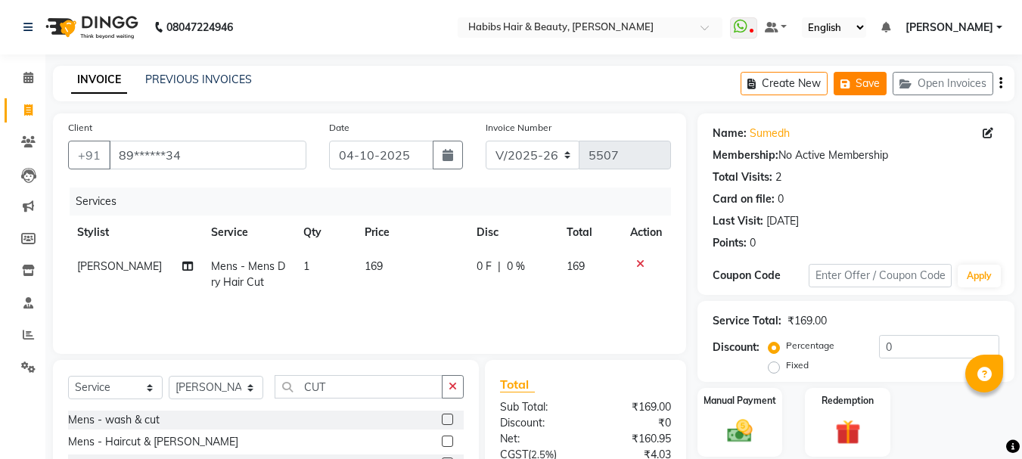
click at [876, 78] on button "Save" at bounding box center [860, 83] width 53 height 23
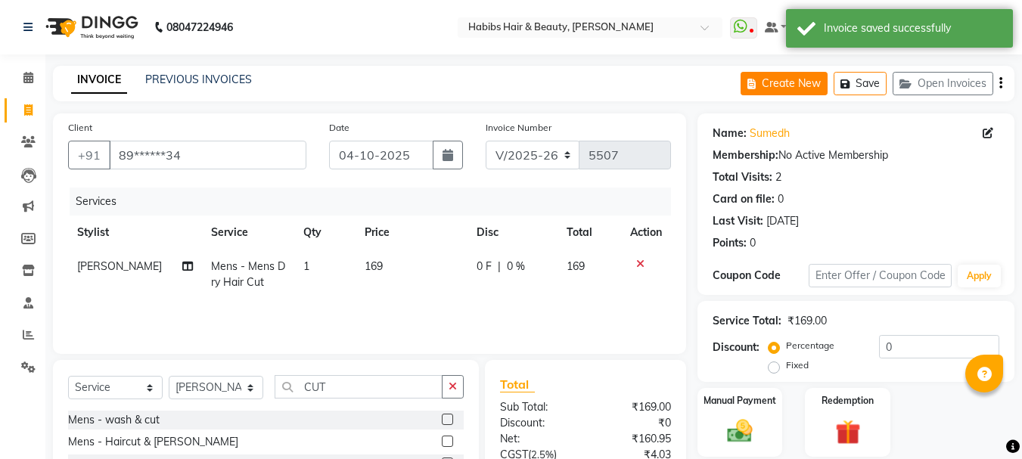
click at [795, 76] on button "Create New" at bounding box center [784, 83] width 87 height 23
select select "service"
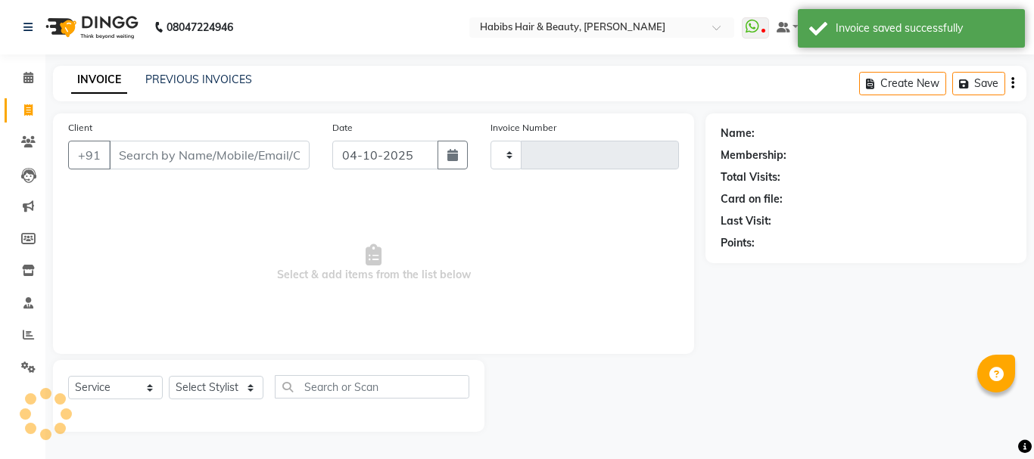
type input "5507"
select select "3712"
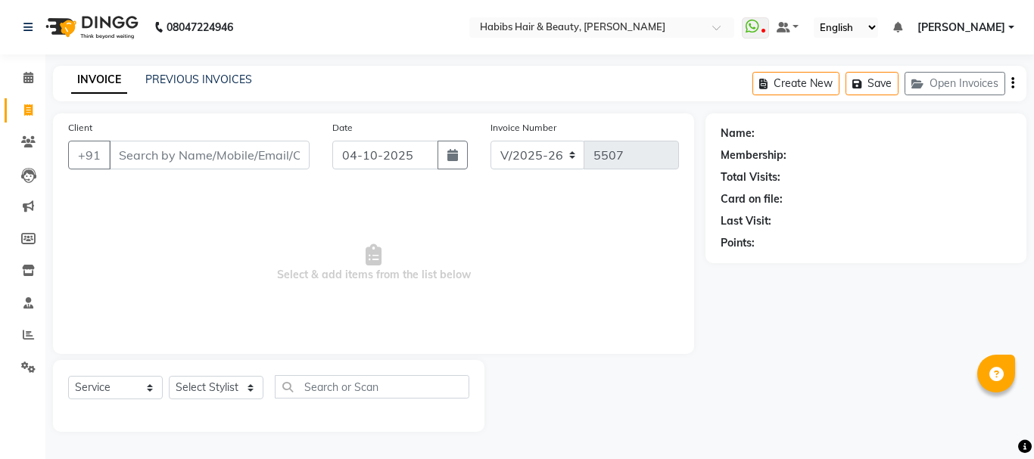
click at [274, 161] on input "Client" at bounding box center [209, 155] width 201 height 29
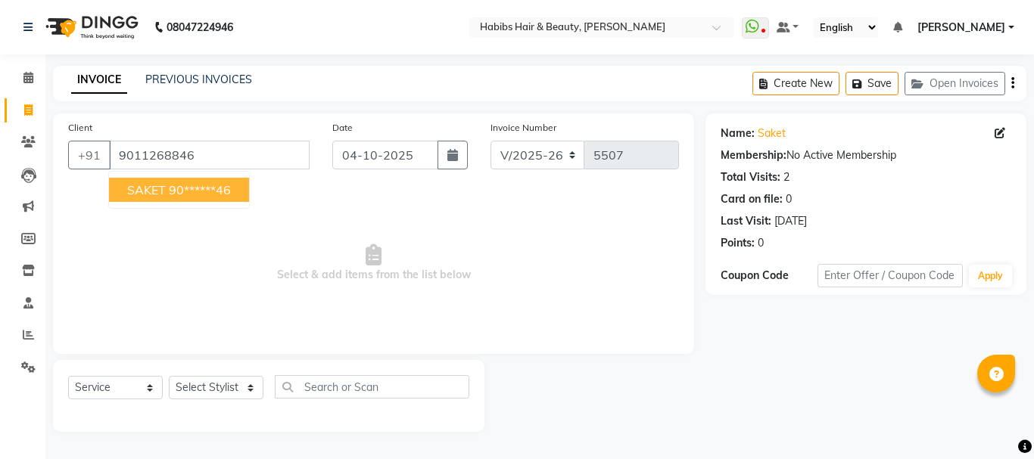
click at [226, 186] on ngb-highlight "90******46" at bounding box center [200, 189] width 62 height 15
type input "90******46"
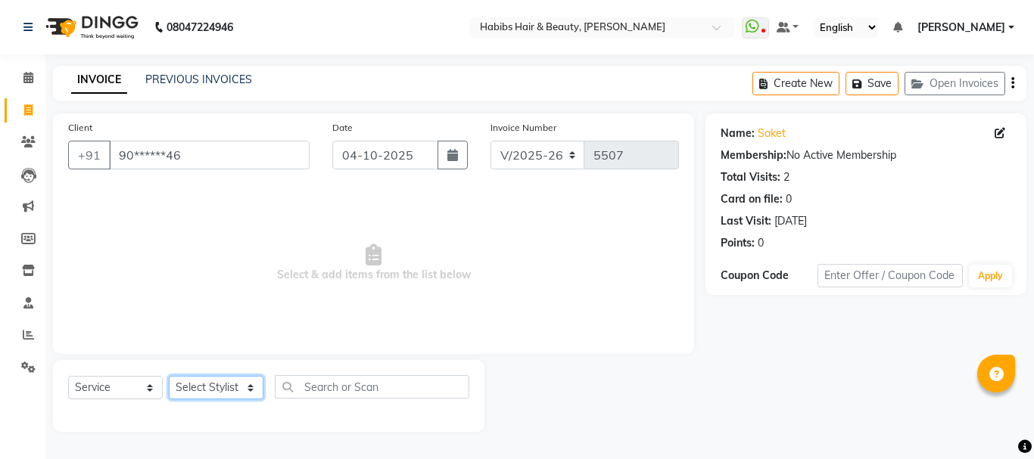
click at [207, 392] on select "Select Stylist Admin Akshay [PERSON_NAME] [PERSON_NAME] Pallavi [PERSON_NAME] […" at bounding box center [216, 387] width 95 height 23
select select "53779"
click at [169, 376] on select "Select Stylist Admin Akshay [PERSON_NAME] [PERSON_NAME] Pallavi [PERSON_NAME] […" at bounding box center [216, 387] width 95 height 23
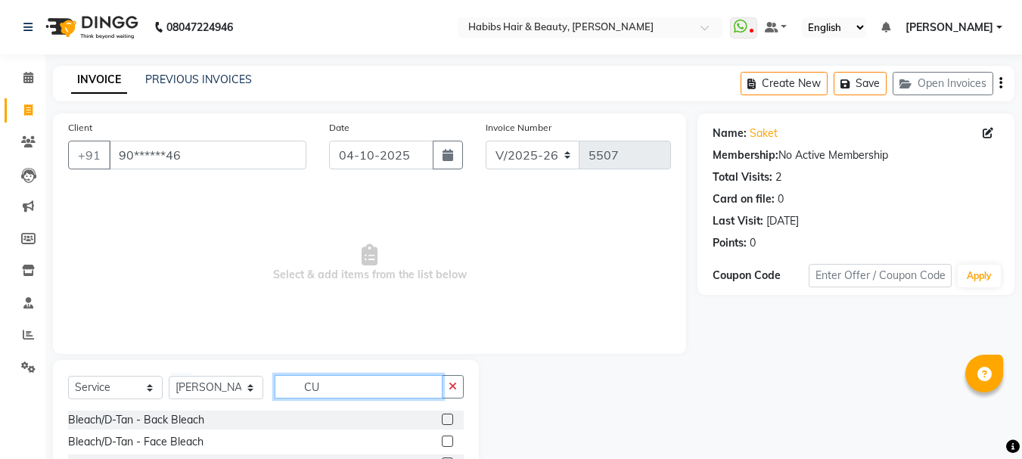
click at [342, 384] on input "CU" at bounding box center [359, 386] width 168 height 23
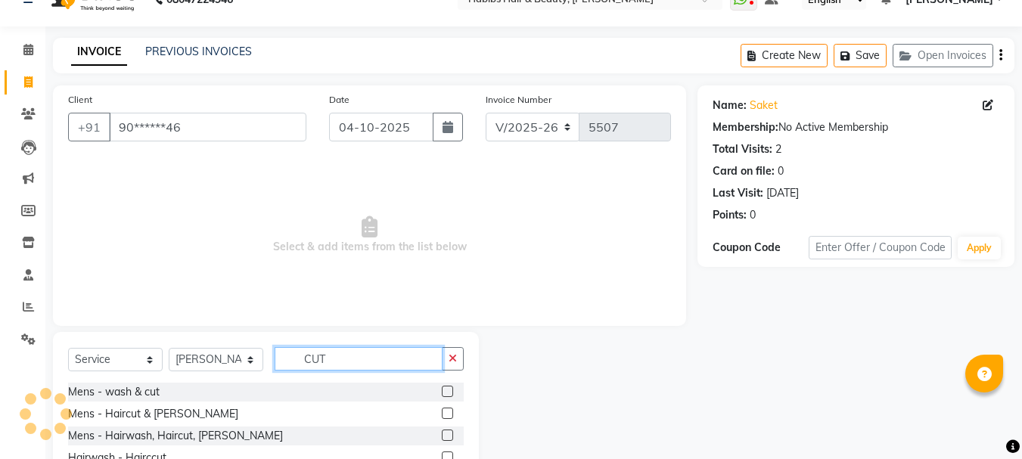
scroll to position [147, 0]
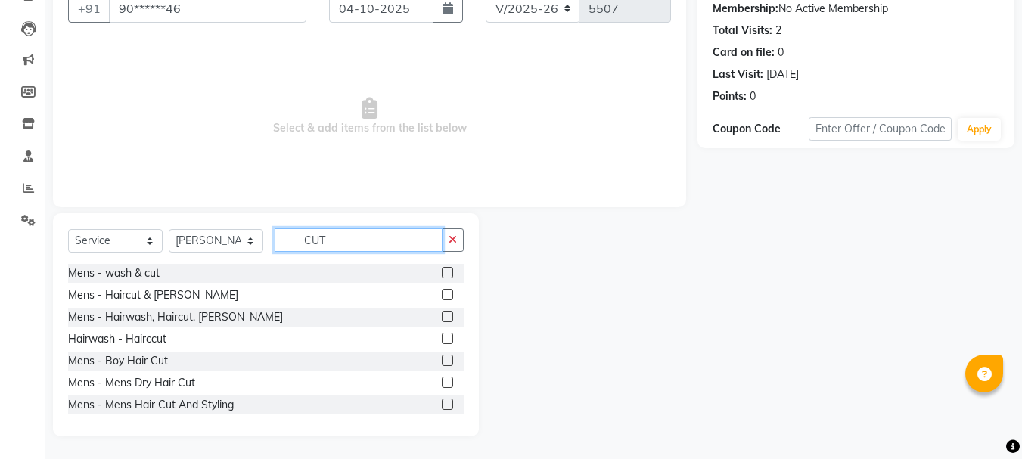
type input "CUT"
click at [442, 381] on label at bounding box center [447, 382] width 11 height 11
click at [442, 381] on input "checkbox" at bounding box center [447, 383] width 10 height 10
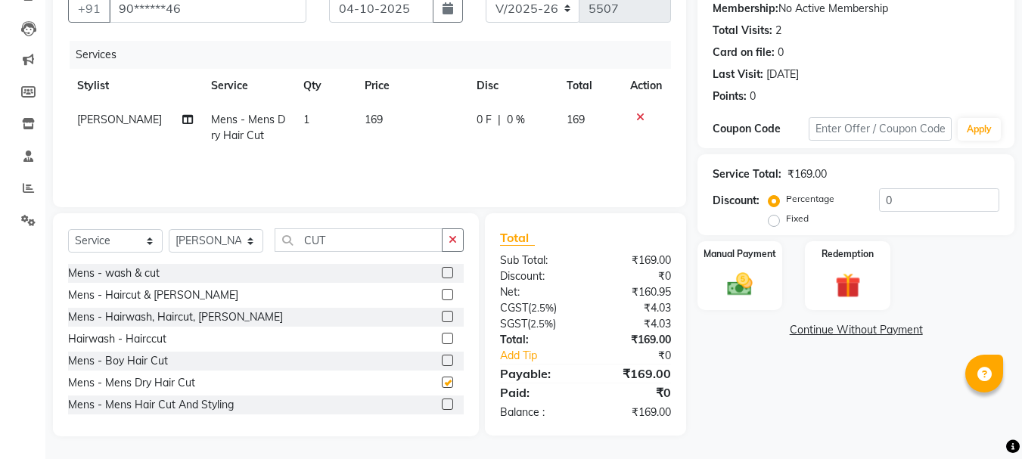
checkbox input "false"
click at [430, 318] on div "Mens - Hairwash, Haircut, [PERSON_NAME]" at bounding box center [266, 317] width 396 height 19
click at [442, 316] on label at bounding box center [447, 316] width 11 height 11
click at [442, 316] on input "checkbox" at bounding box center [447, 318] width 10 height 10
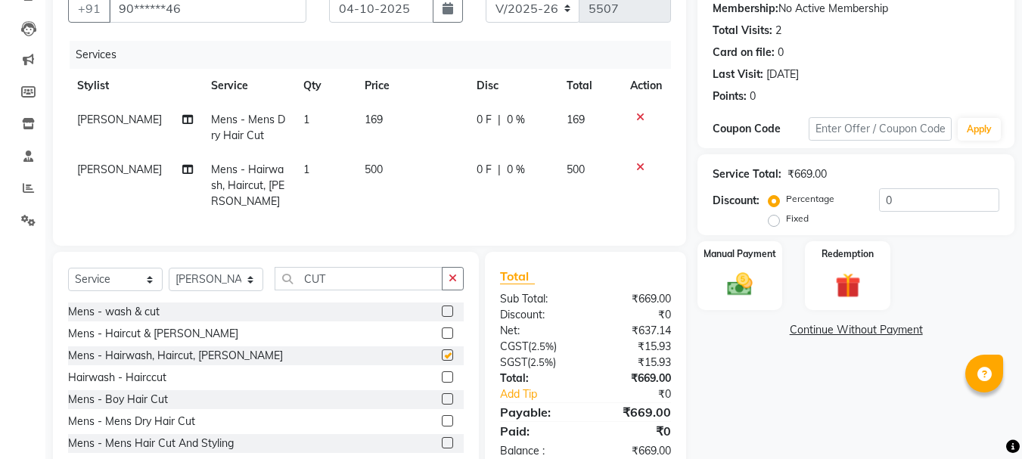
checkbox input "false"
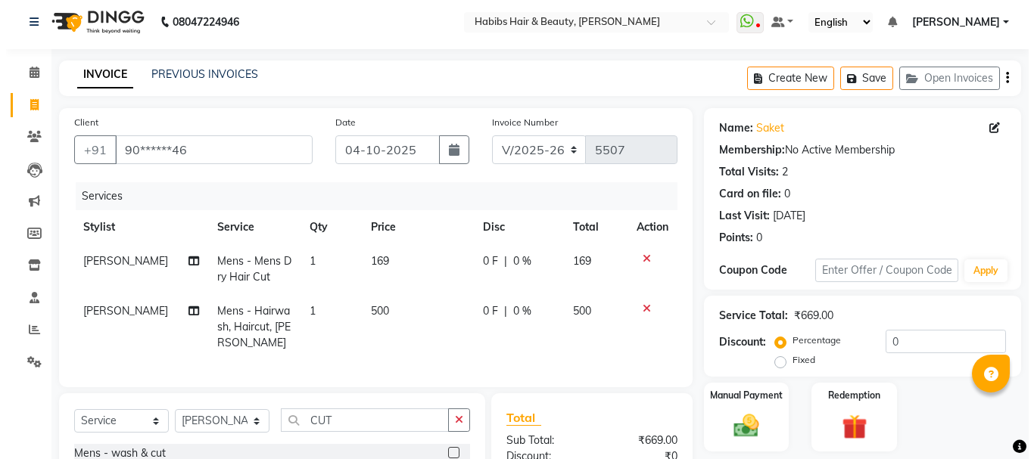
scroll to position [0, 0]
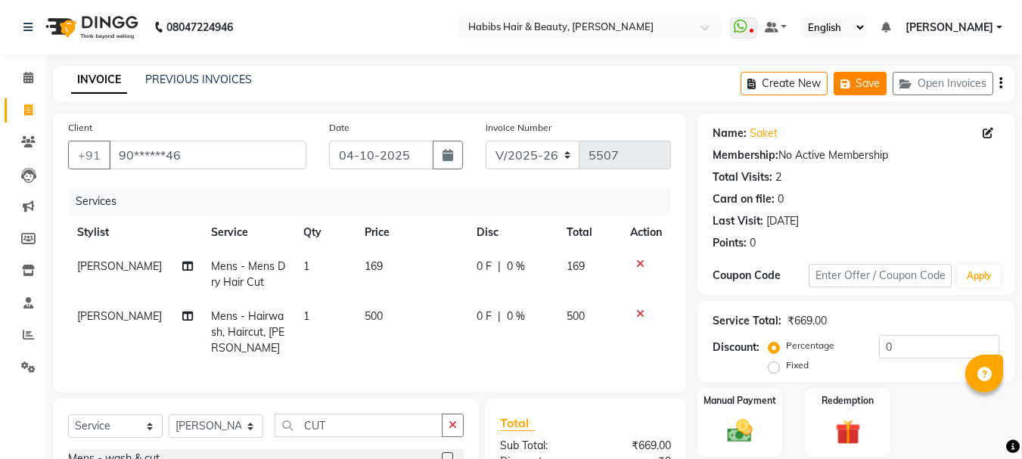
click at [867, 76] on button "Save" at bounding box center [860, 83] width 53 height 23
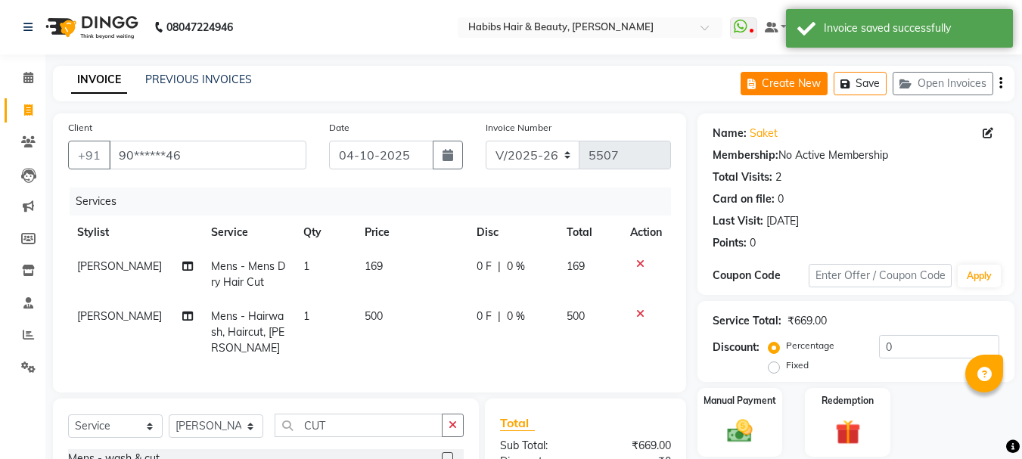
click at [778, 82] on button "Create New" at bounding box center [784, 83] width 87 height 23
select select "service"
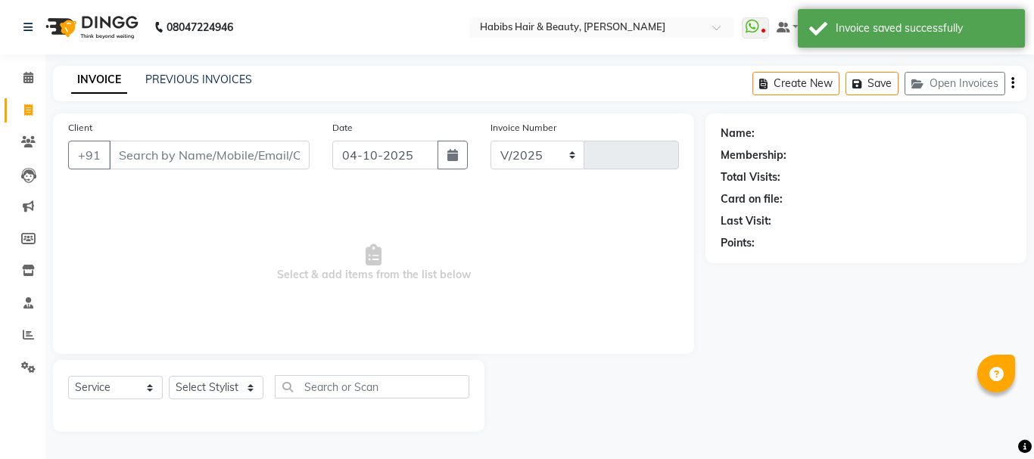
select select "3712"
type input "5507"
click at [176, 157] on input "Client" at bounding box center [209, 155] width 201 height 29
